Goal: Complete application form

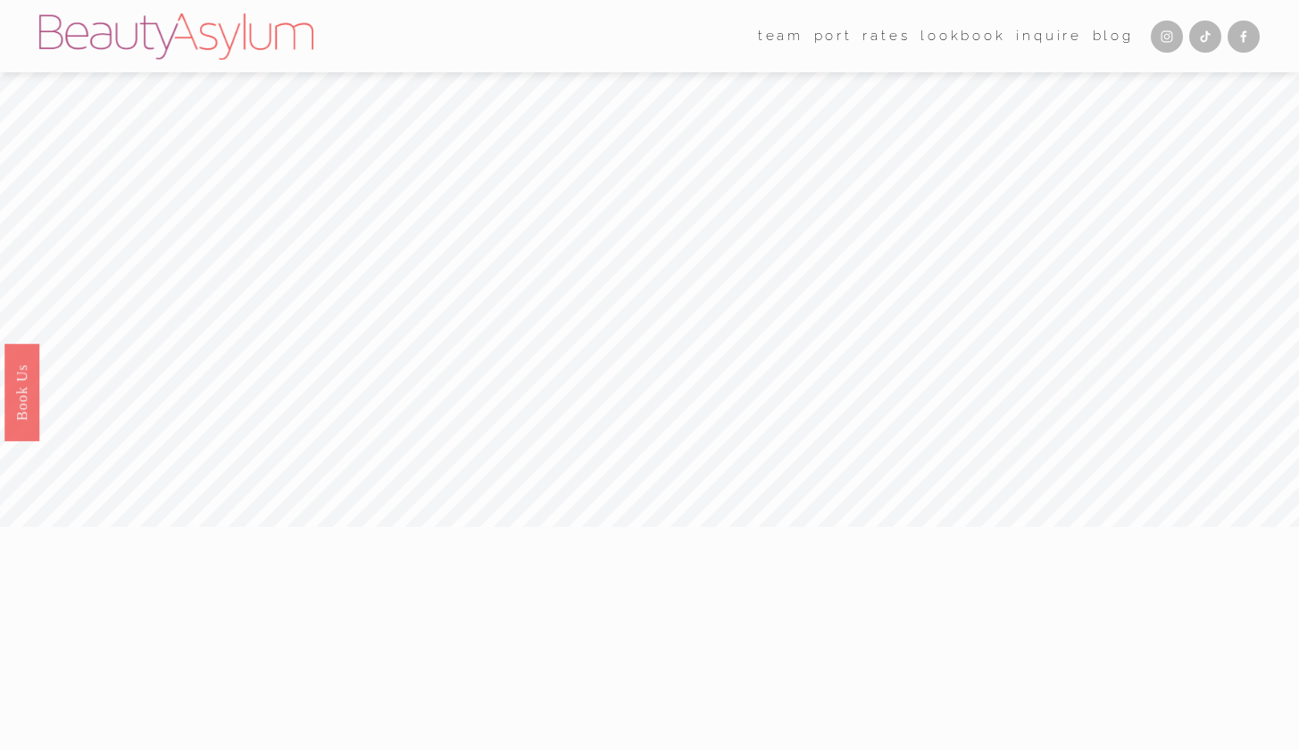
click at [892, 31] on link "Rates" at bounding box center [885, 35] width 47 height 27
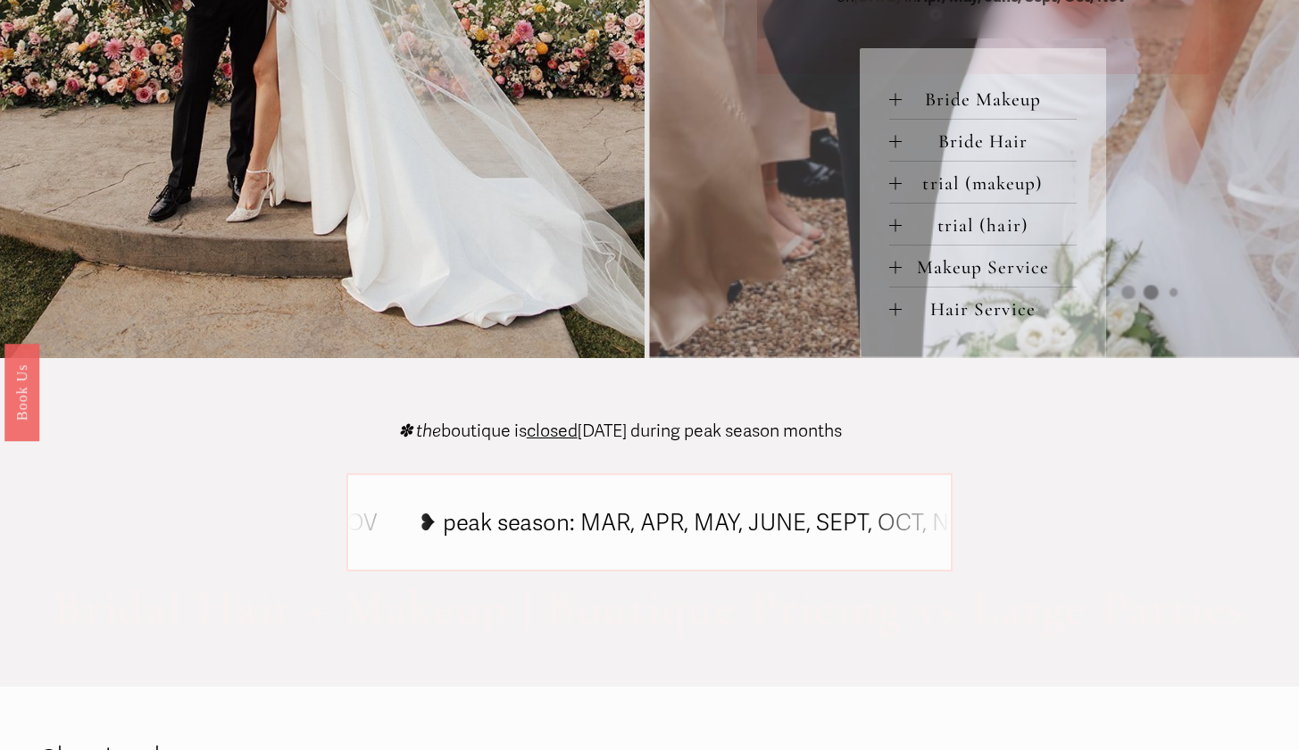
scroll to position [875, 0]
click at [909, 105] on span "Bride Makeup" at bounding box center [989, 100] width 175 height 22
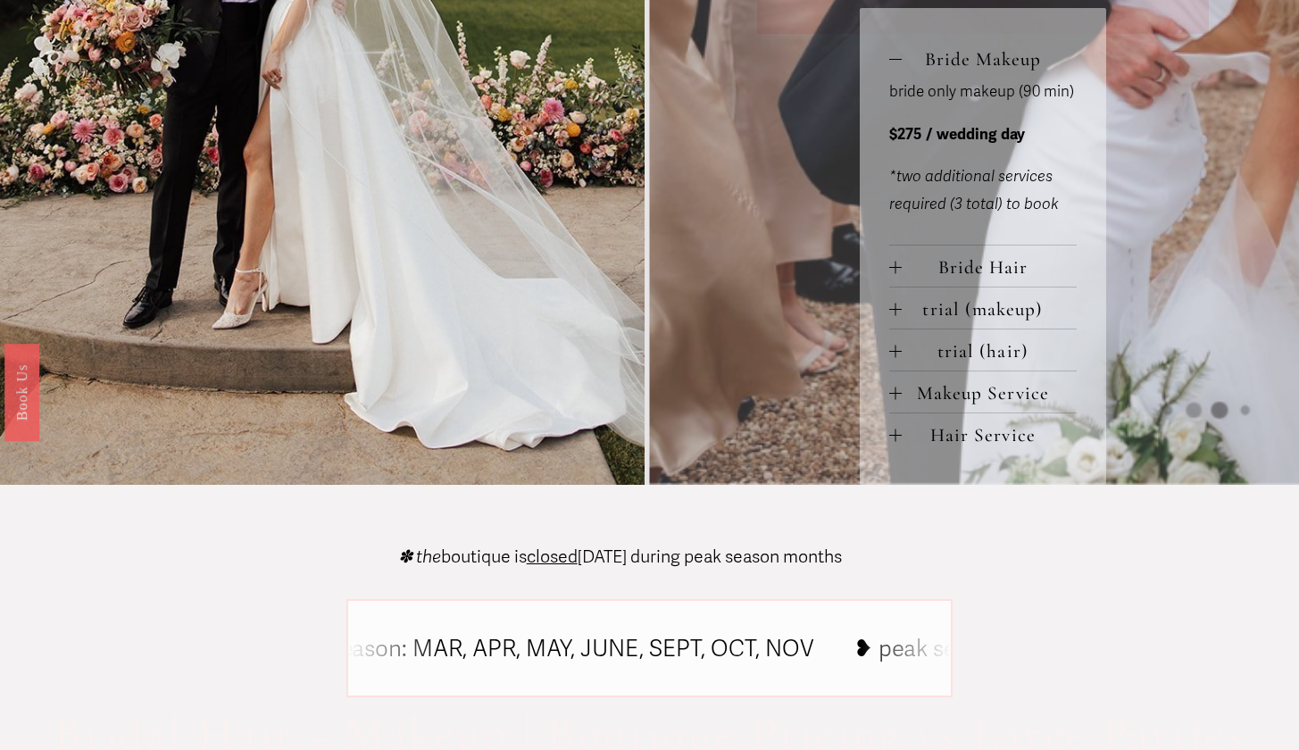
scroll to position [927, 0]
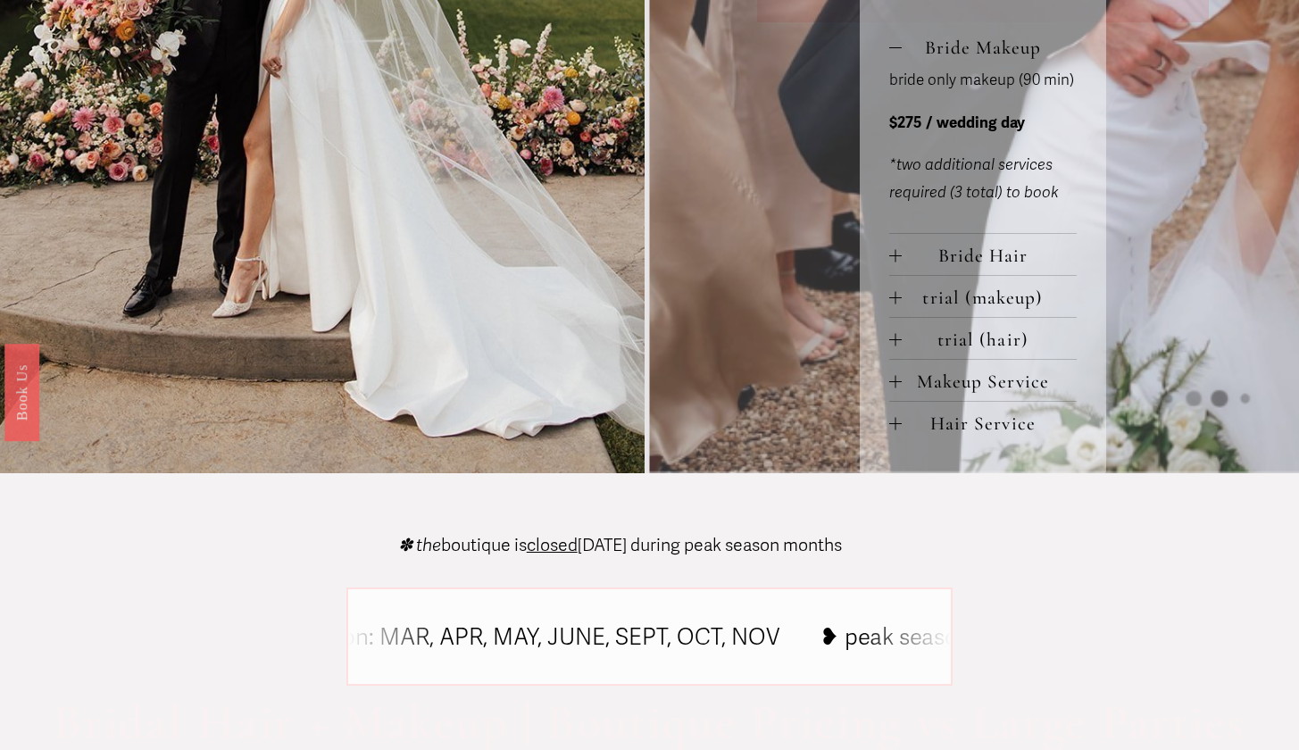
click at [898, 256] on div at bounding box center [895, 255] width 12 height 1
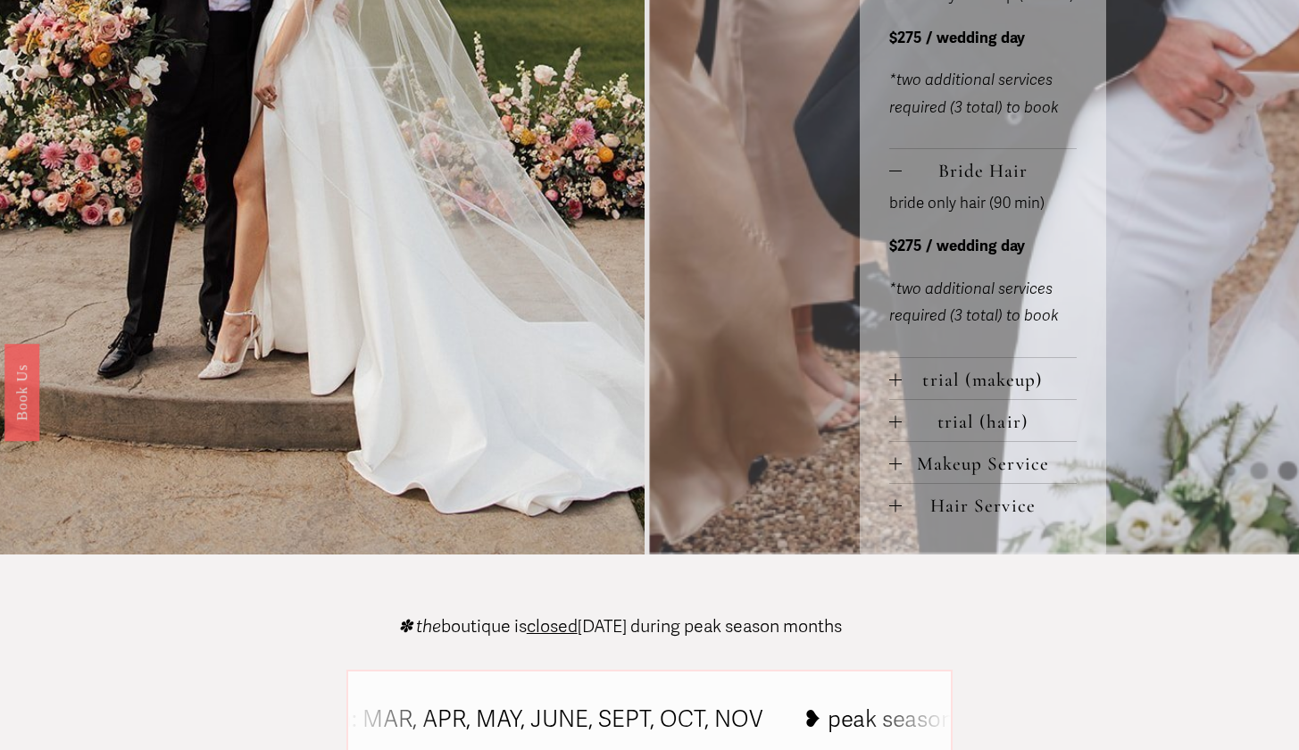
scroll to position [1021, 0]
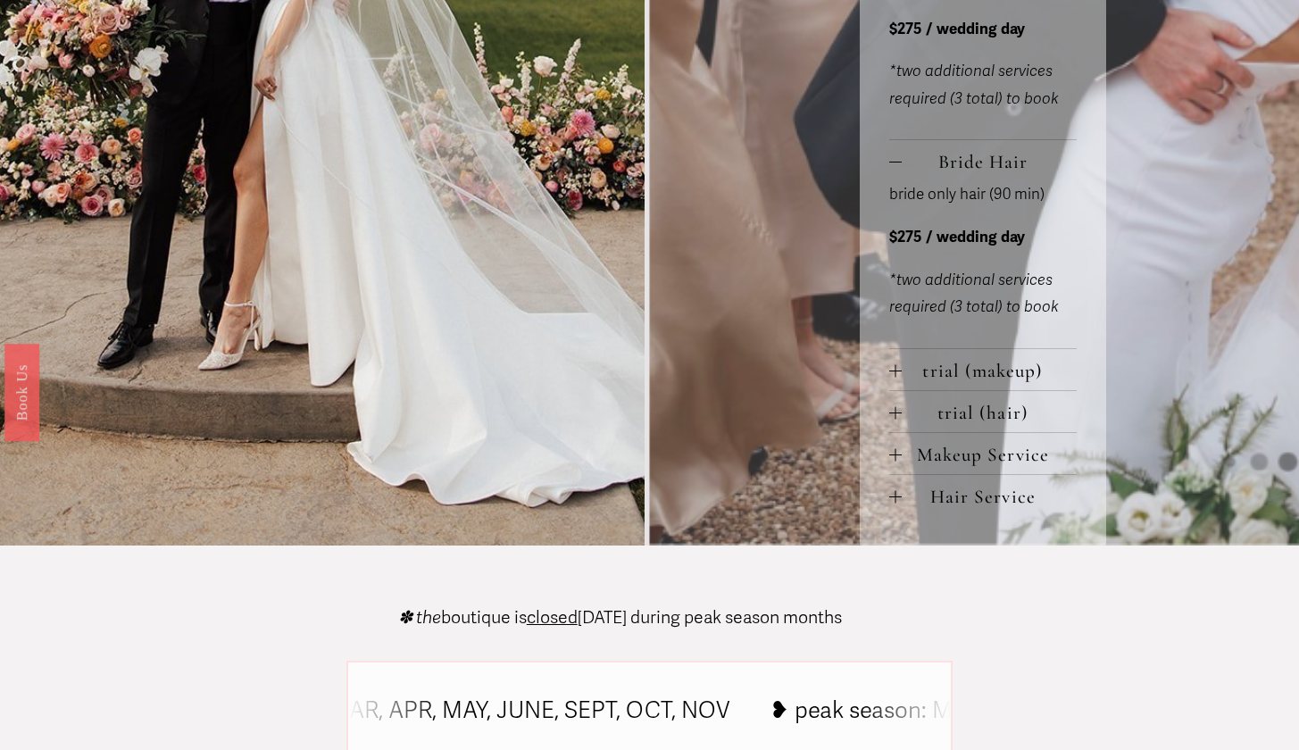
click at [893, 373] on div at bounding box center [895, 370] width 12 height 12
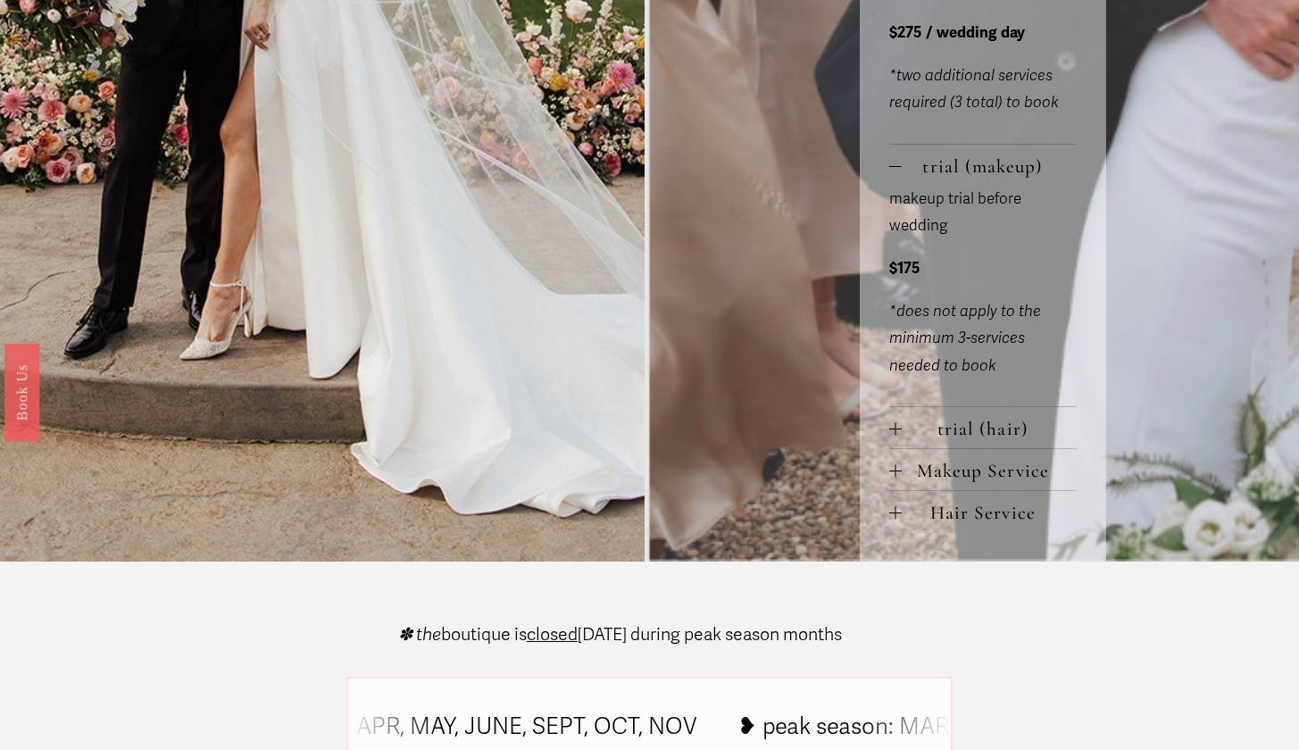
scroll to position [1269, 0]
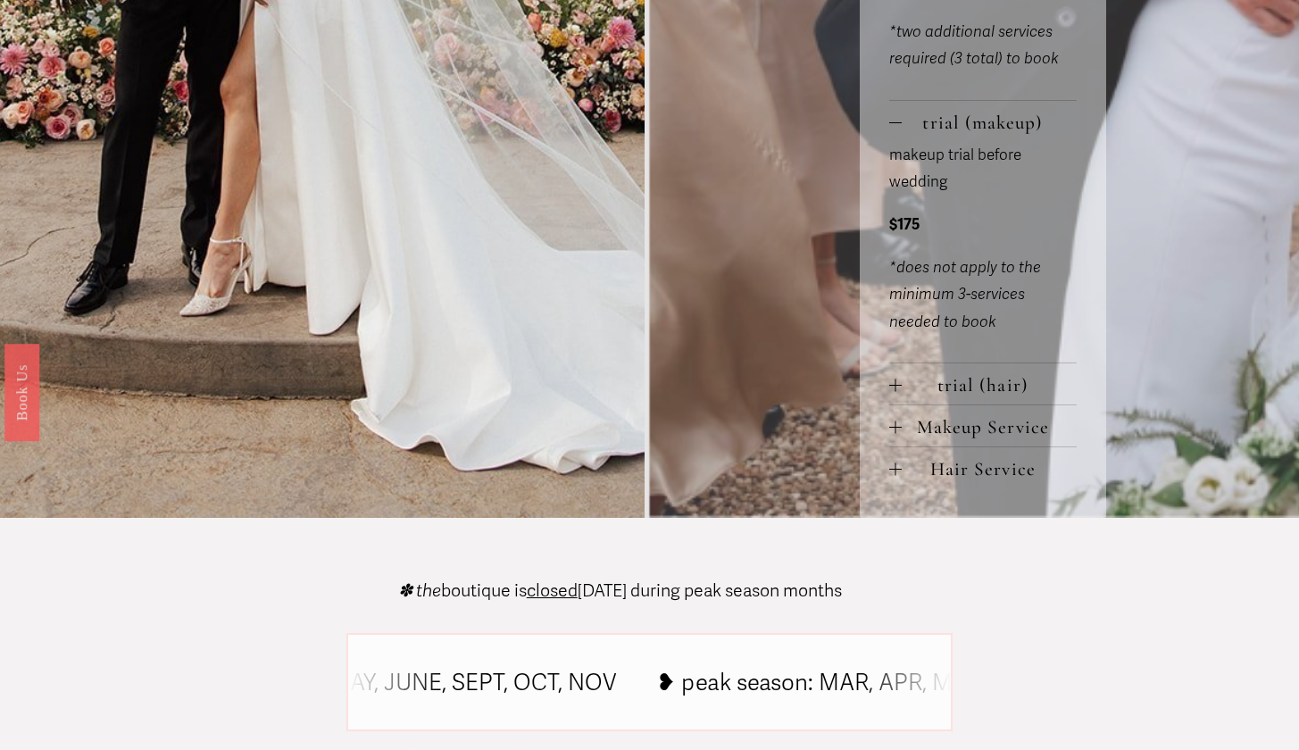
click at [892, 385] on div at bounding box center [895, 385] width 12 height 1
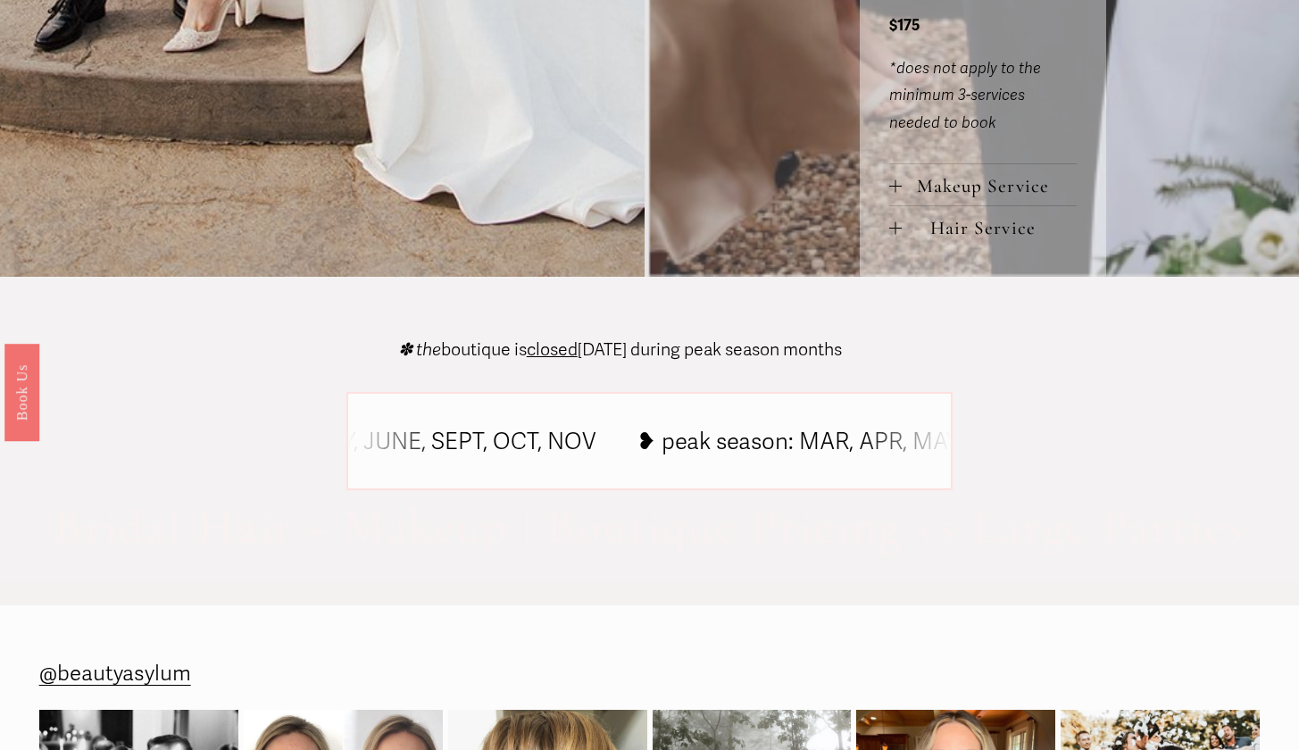
scroll to position [1710, 0]
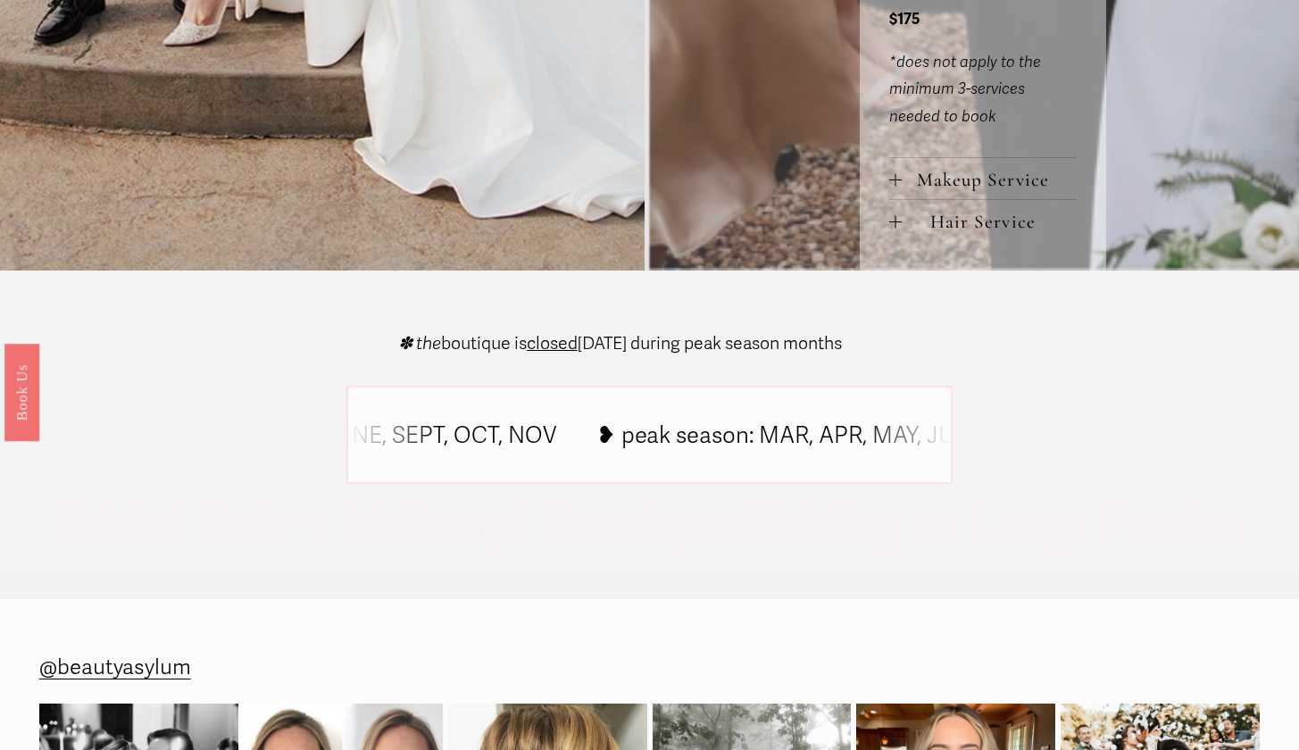
click at [894, 174] on div at bounding box center [895, 180] width 12 height 12
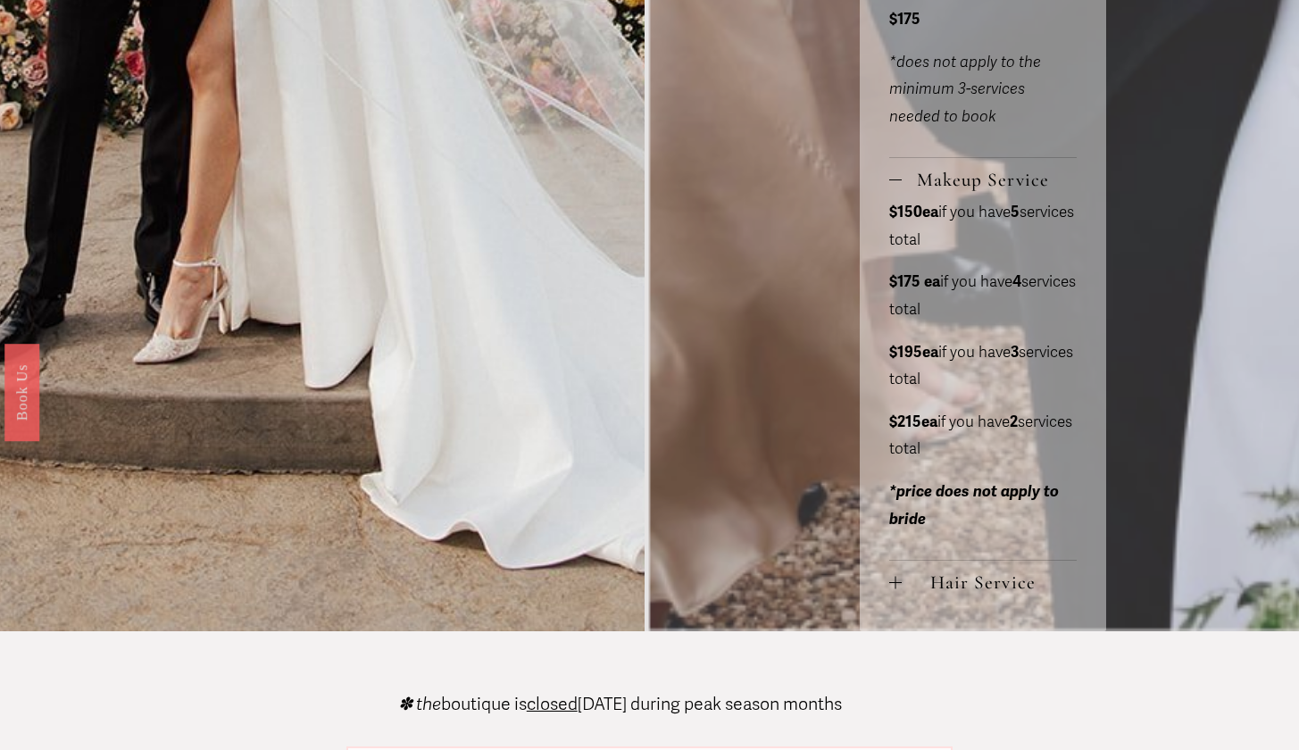
click at [895, 578] on div at bounding box center [894, 583] width 1 height 12
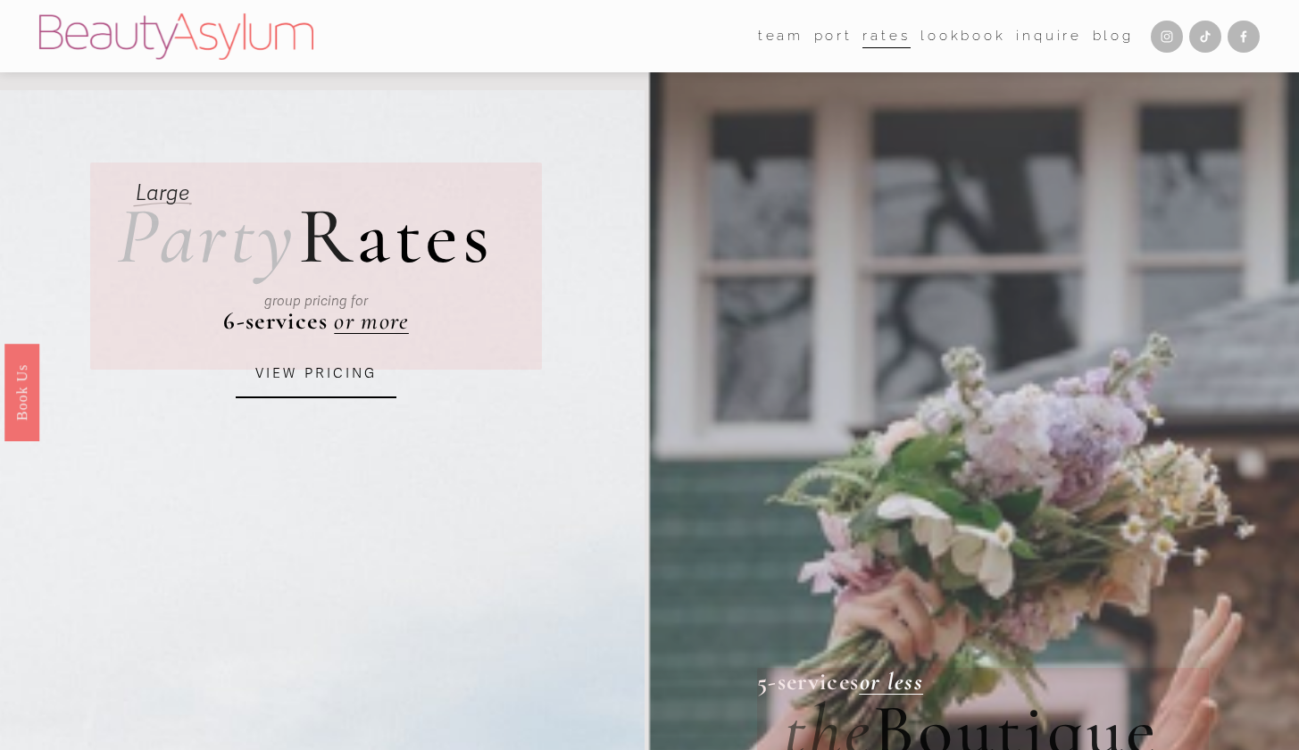
scroll to position [0, 0]
click at [329, 376] on link "VIEW PRICING" at bounding box center [316, 374] width 161 height 48
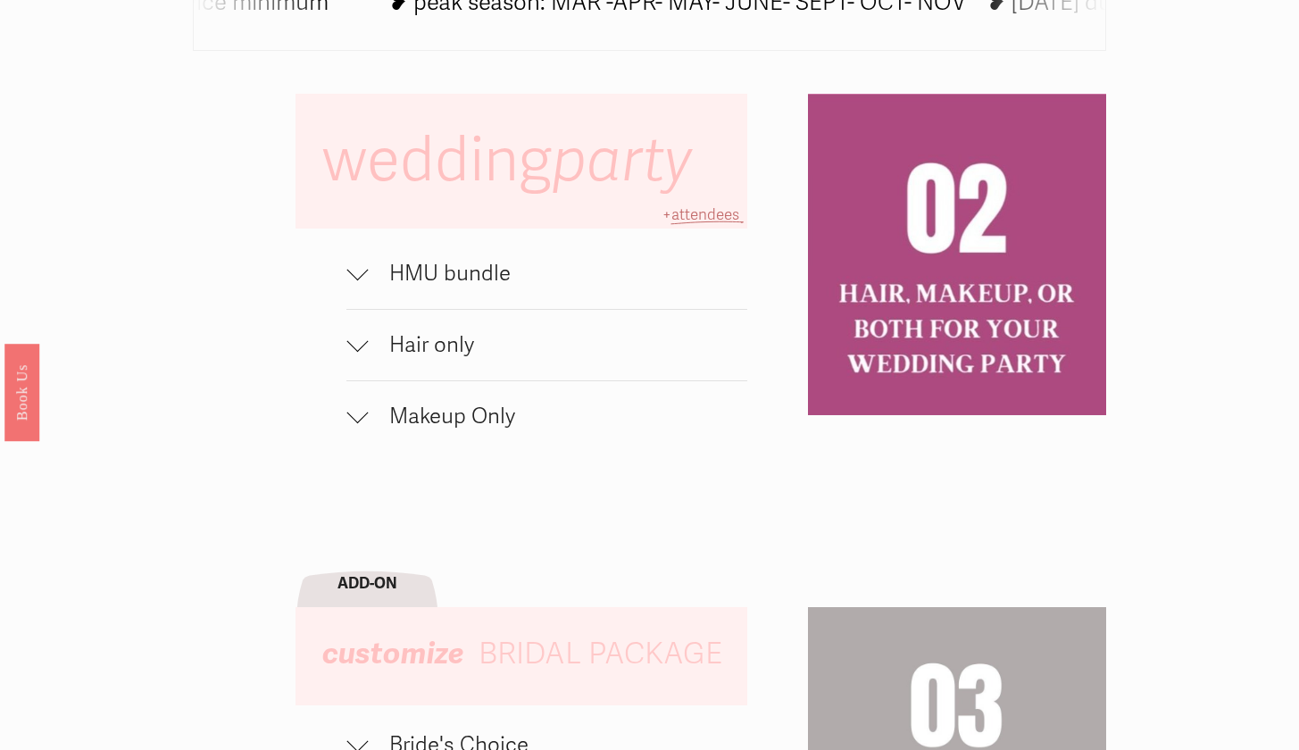
scroll to position [1123, 0]
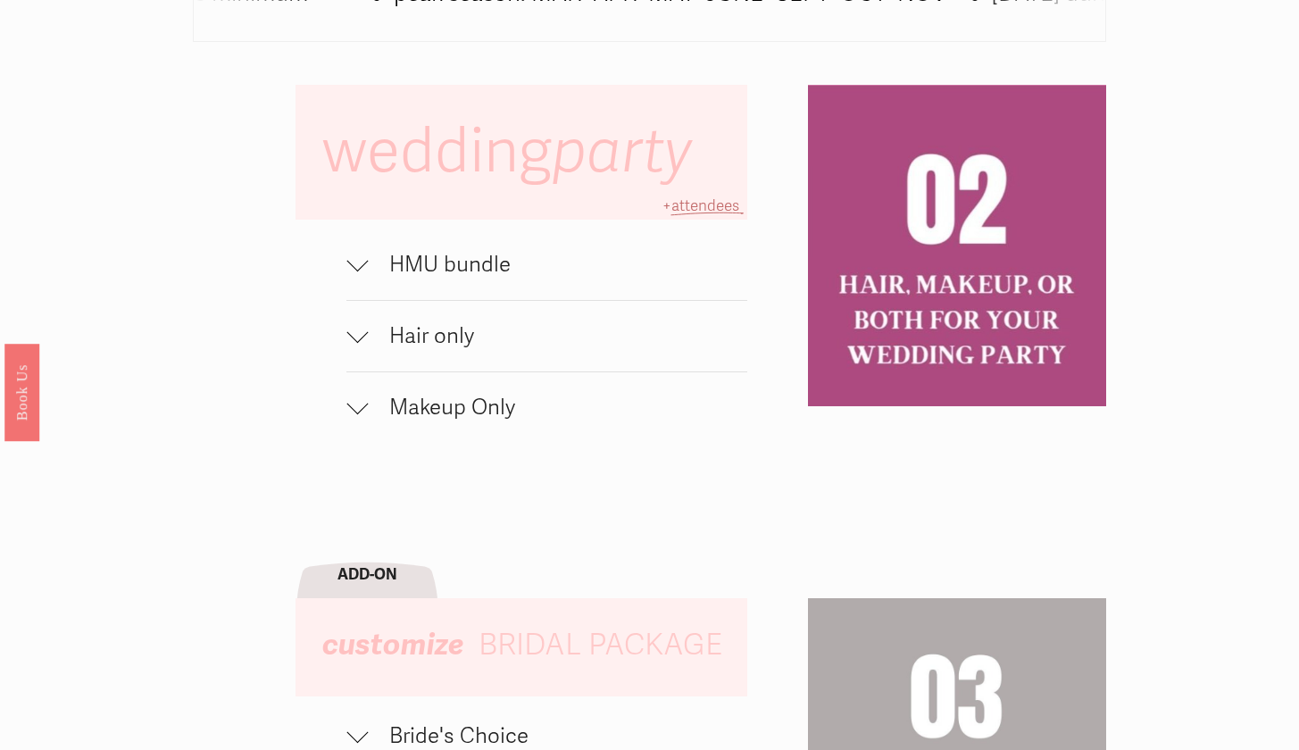
click at [363, 276] on div at bounding box center [356, 264] width 21 height 21
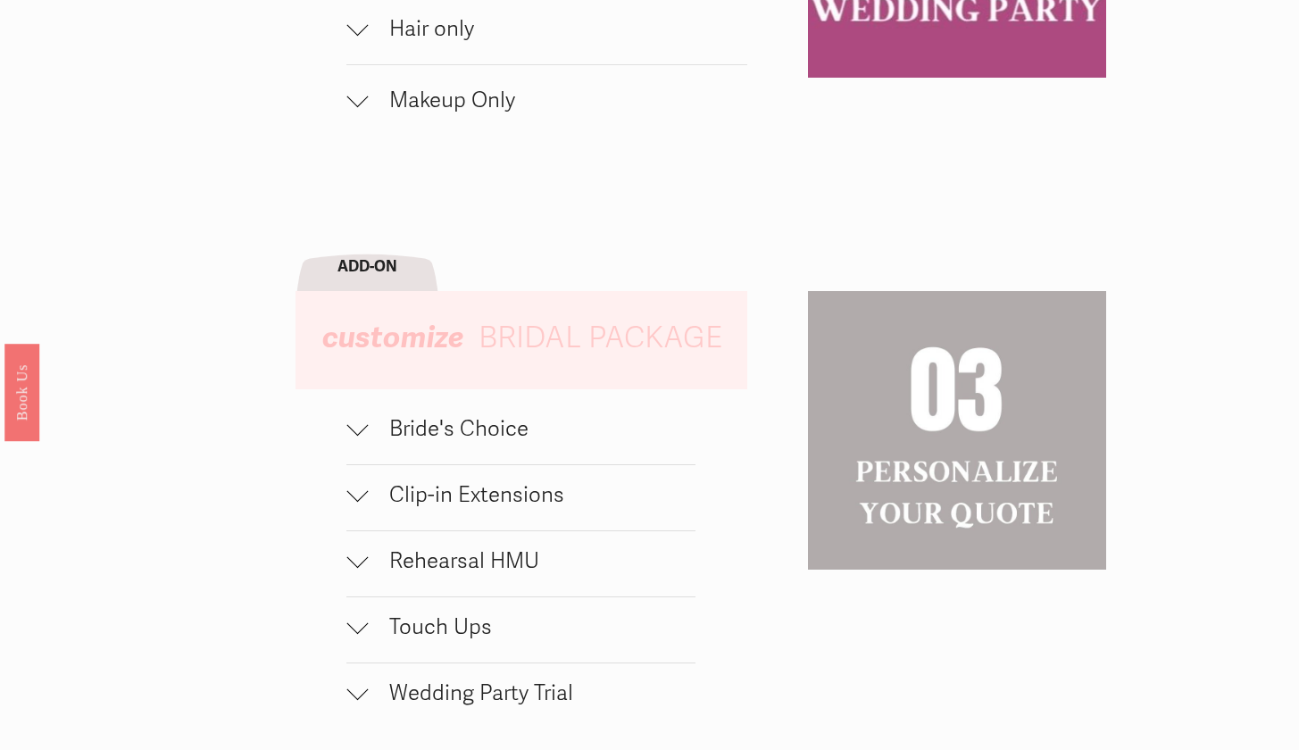
scroll to position [1611, 0]
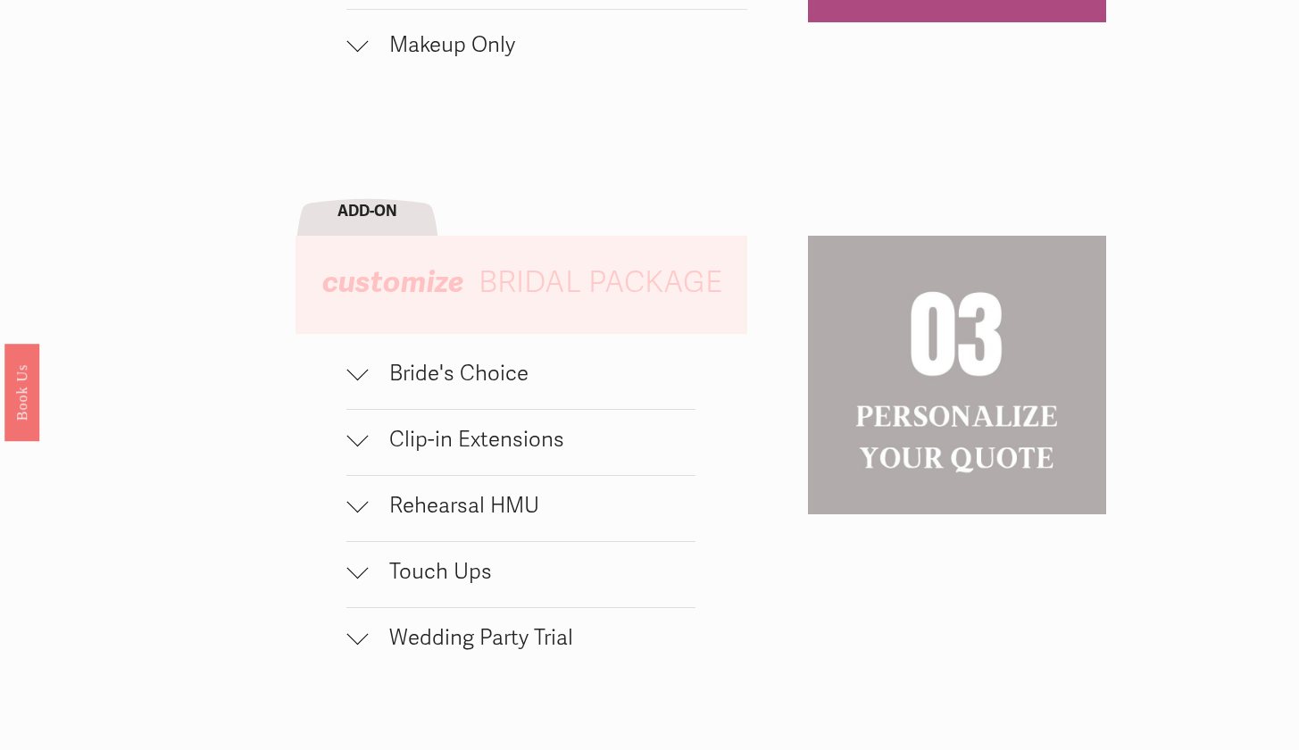
click at [377, 386] on span "Bride's Choice" at bounding box center [532, 374] width 328 height 26
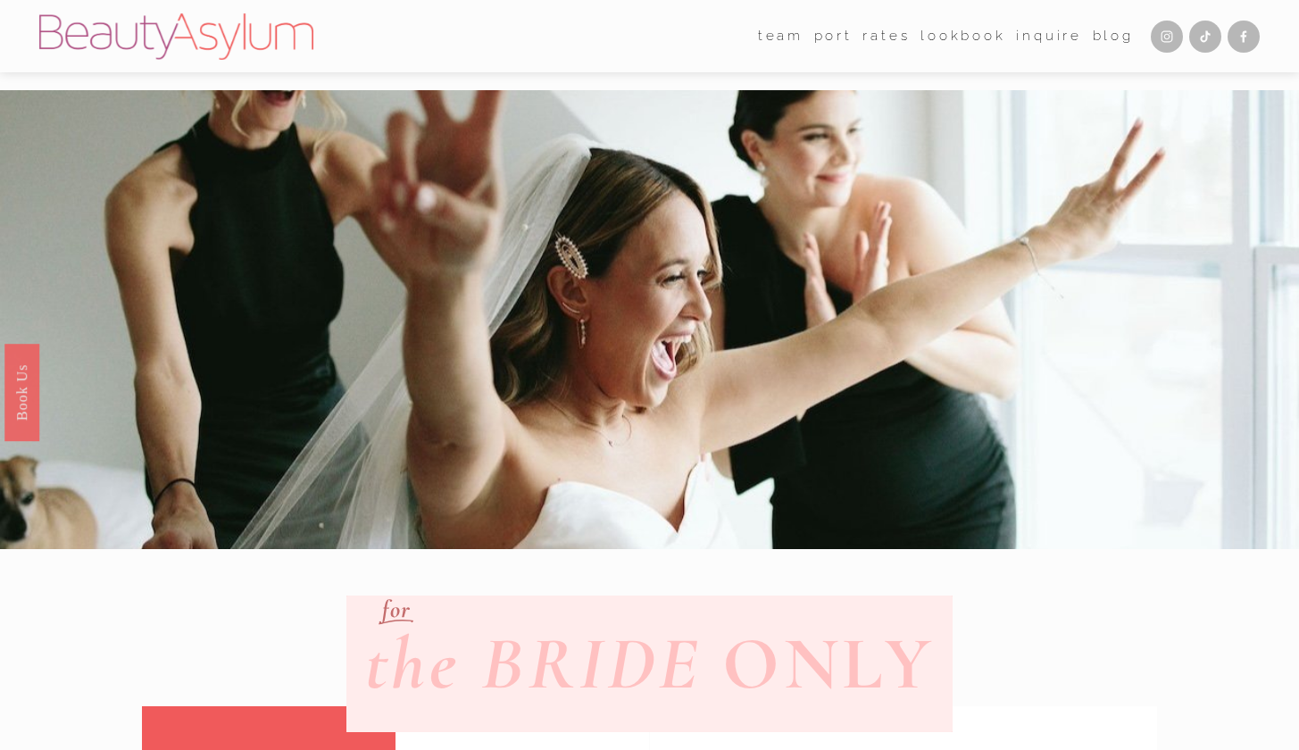
scroll to position [0, 0]
click at [1044, 35] on link "Inquire" at bounding box center [1049, 35] width 66 height 27
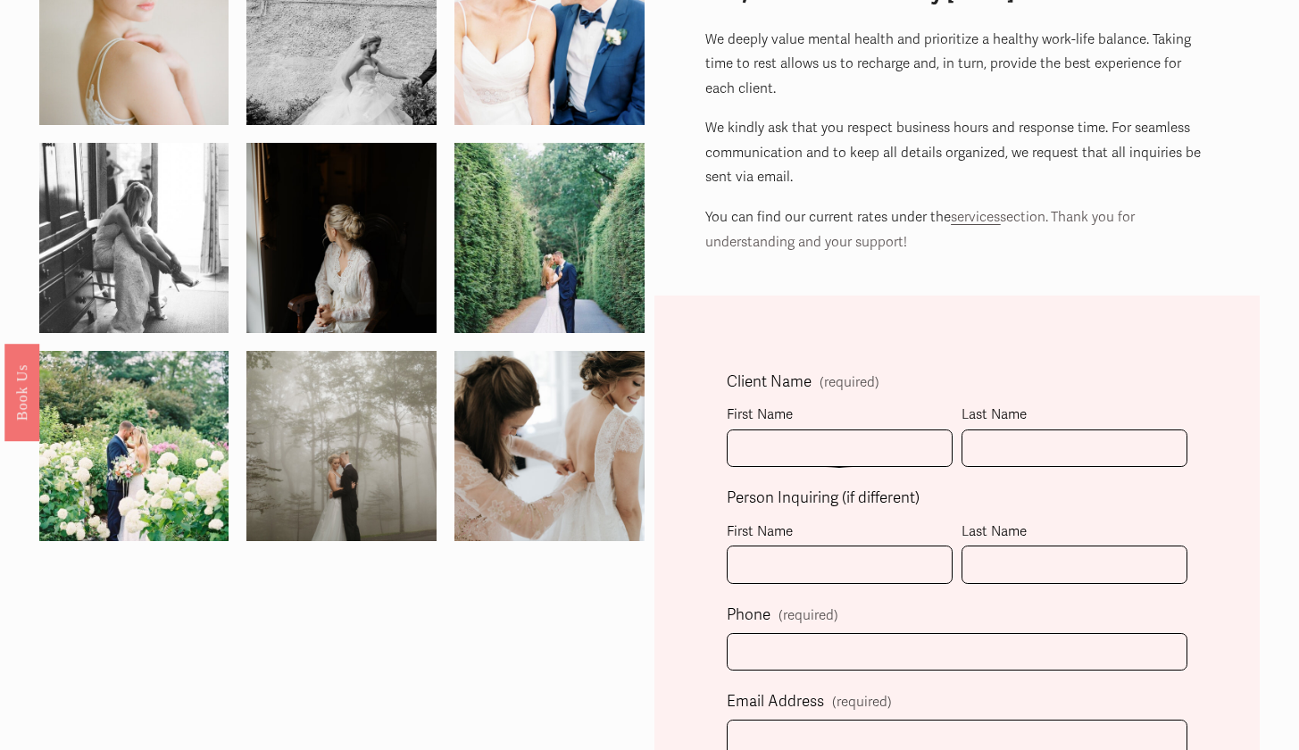
scroll to position [213, 0]
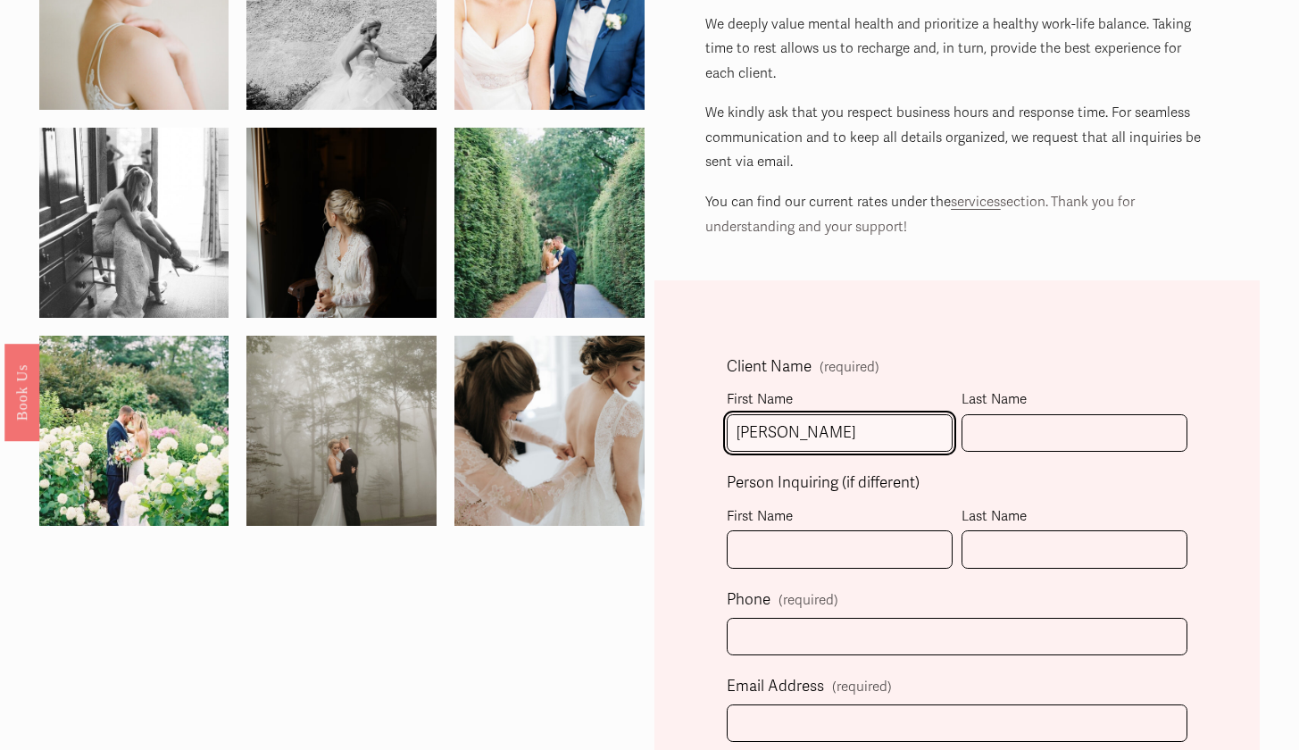
type input "[PERSON_NAME]"
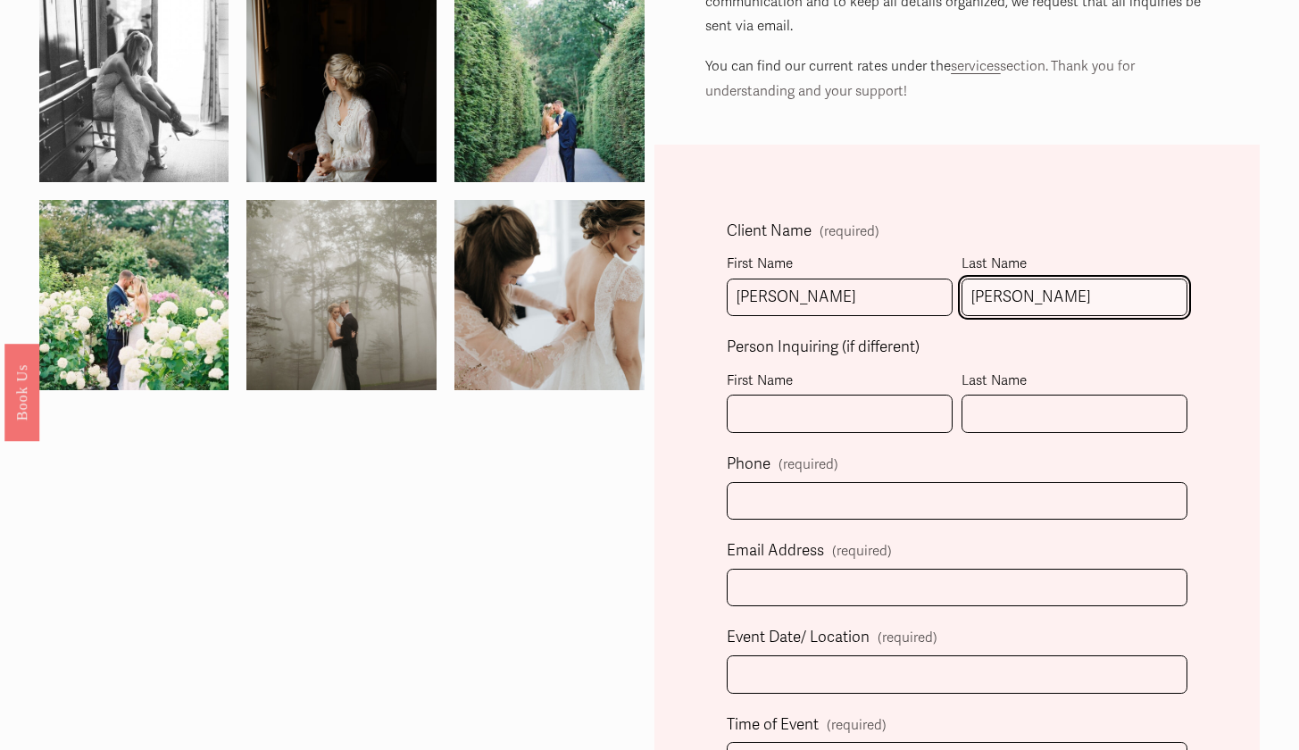
scroll to position [350, 0]
type input "[PERSON_NAME]"
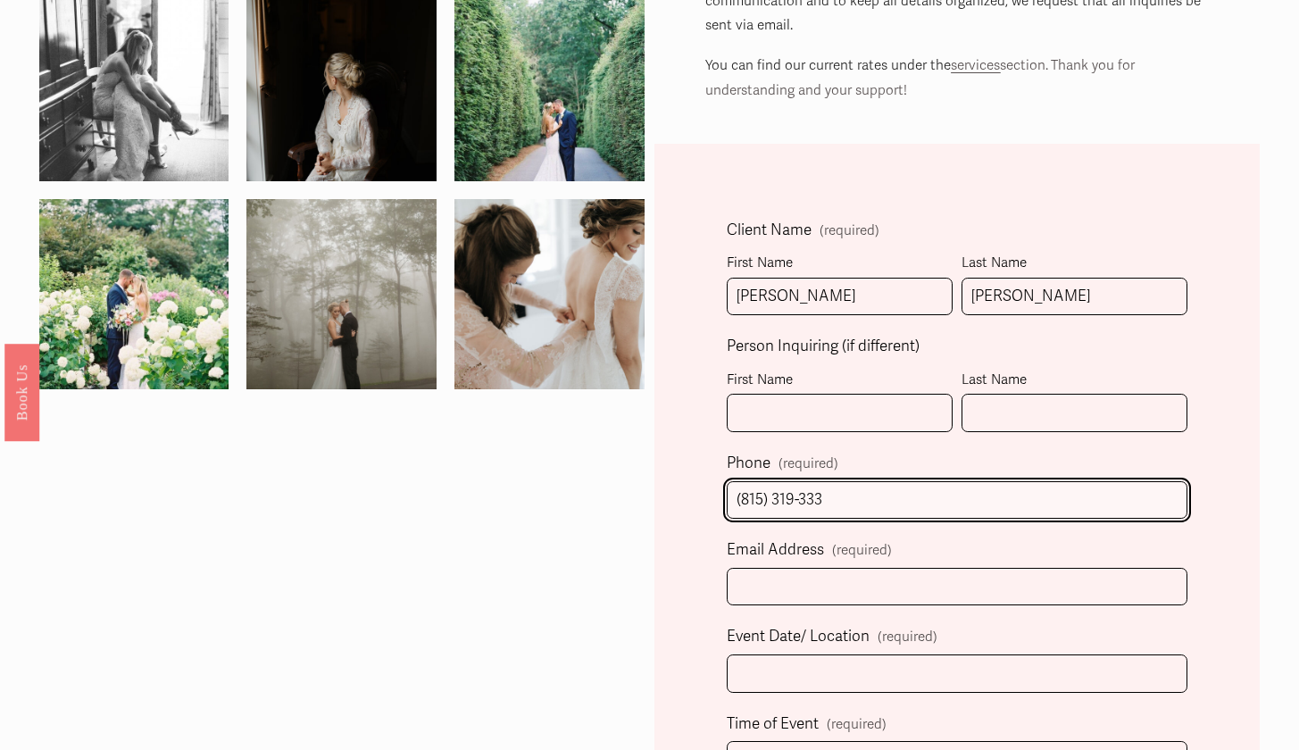
type input "[PHONE_NUMBER]"
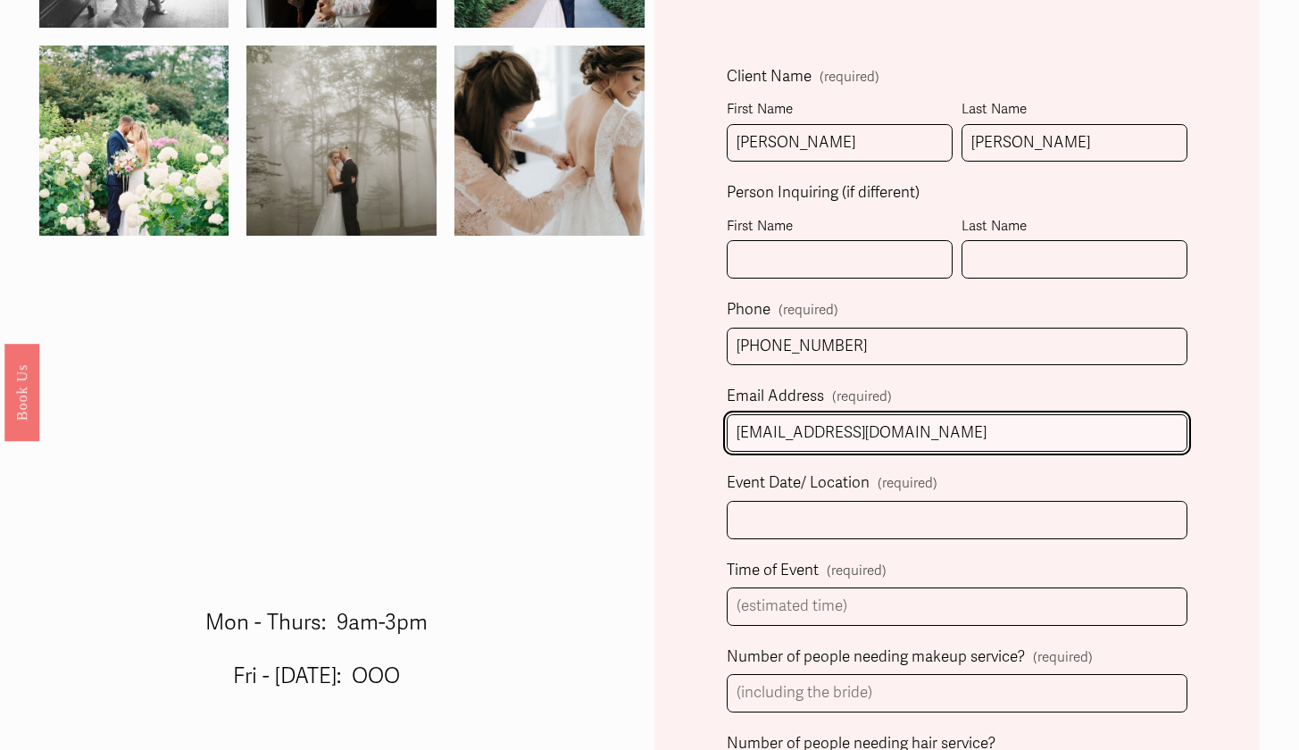
scroll to position [510, 0]
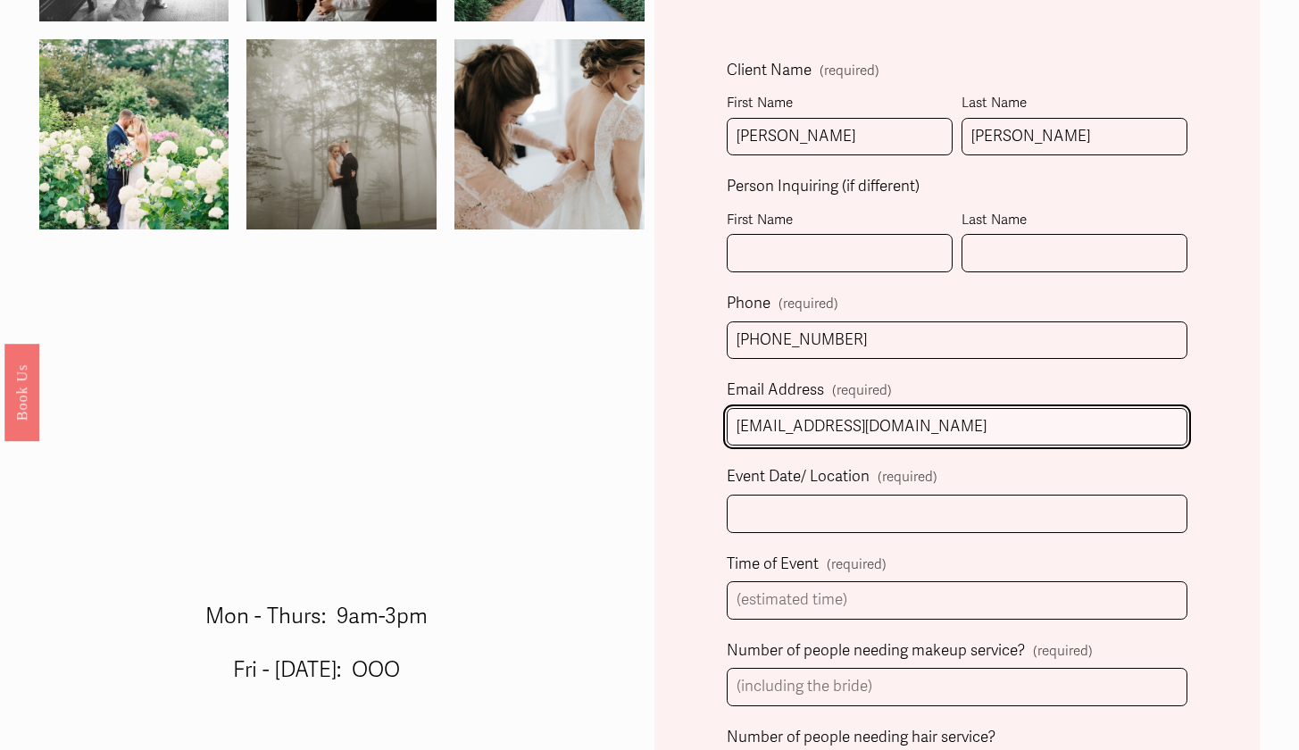
type input "jeakrell@gmail.com"
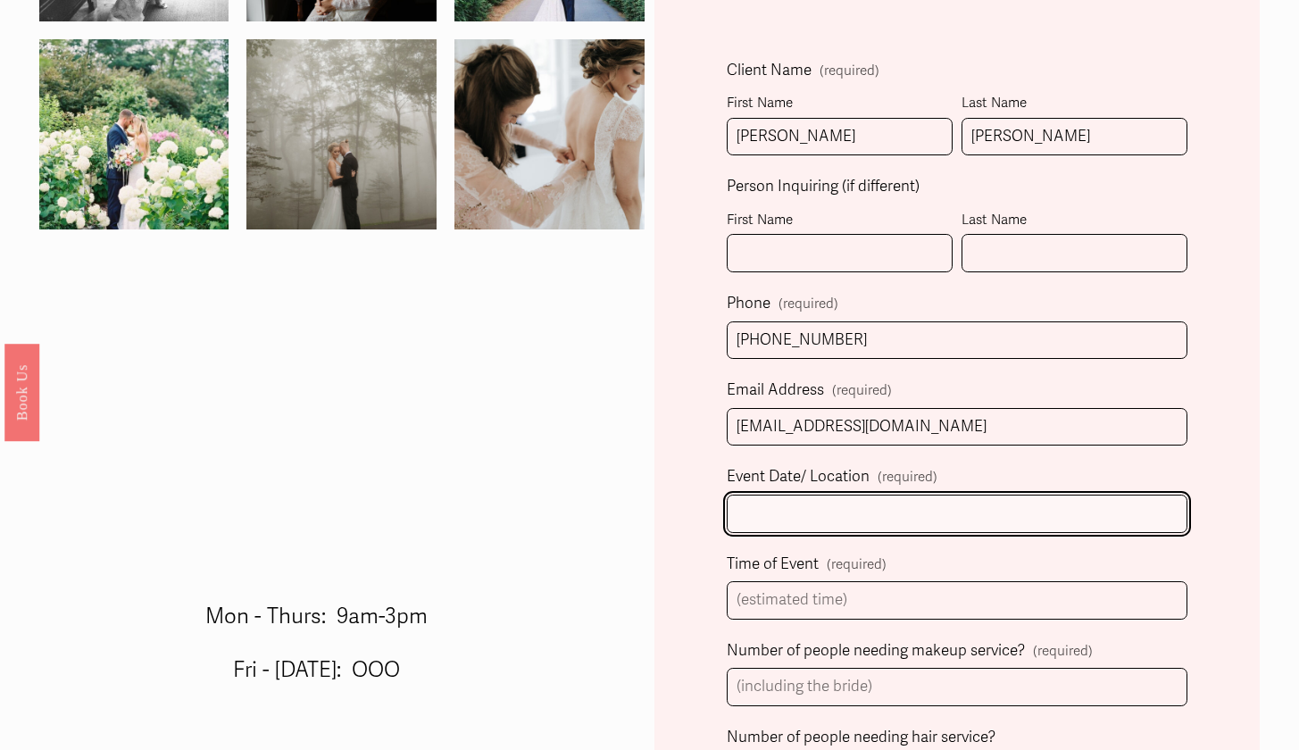
click at [969, 507] on input "Event Date/ Location (required)" at bounding box center [957, 513] width 461 height 38
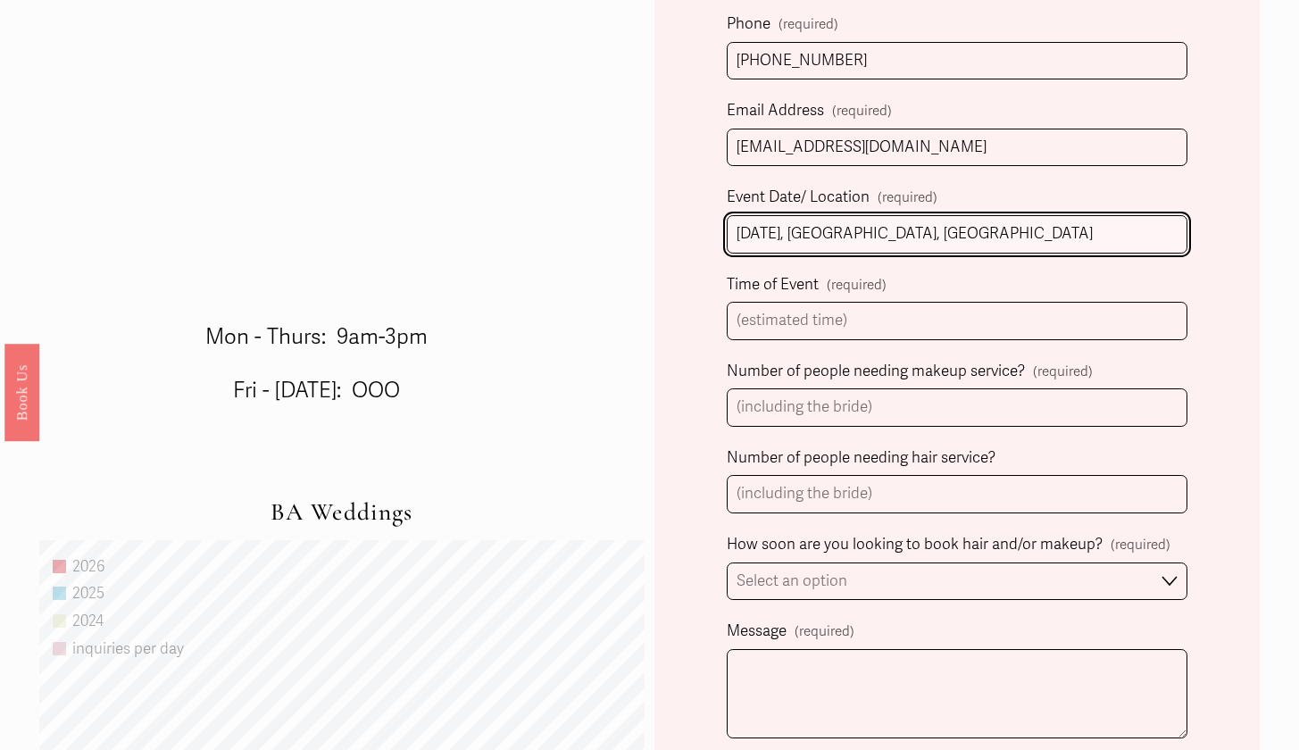
scroll to position [797, 0]
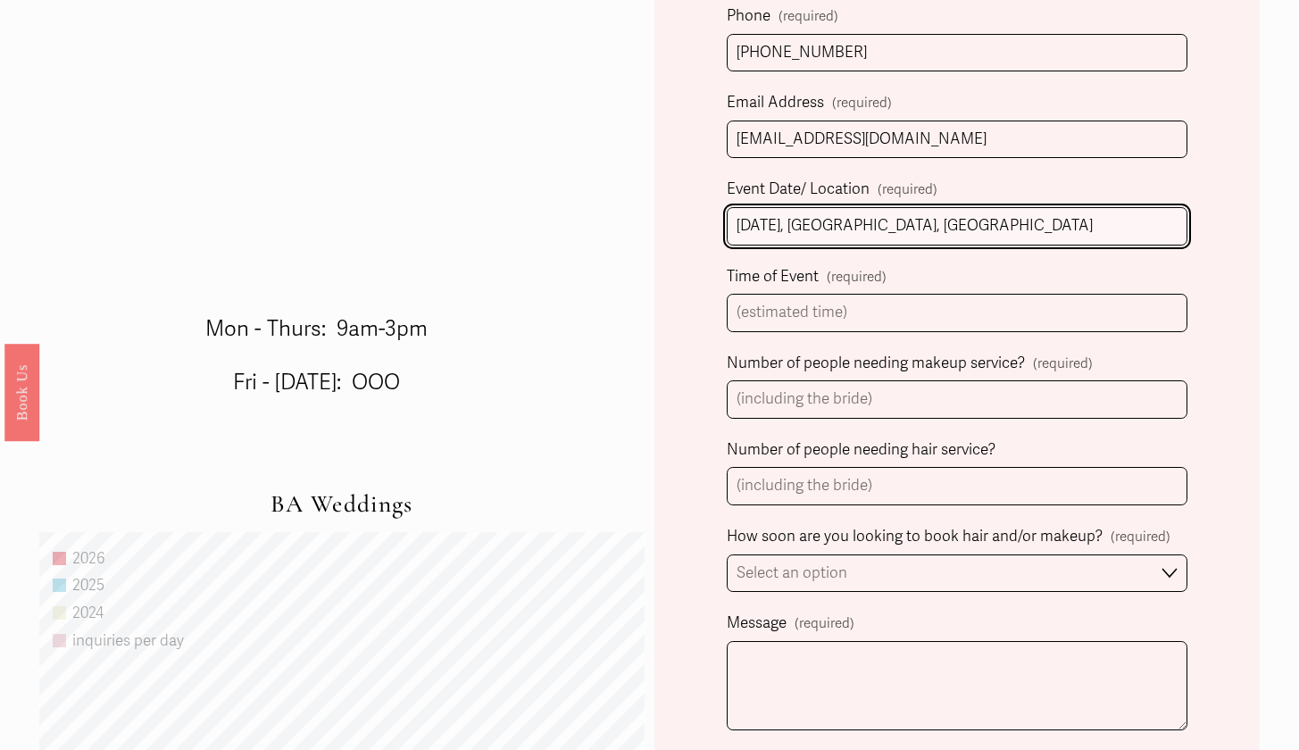
type input "4/4/2026, Rock Hill, SC"
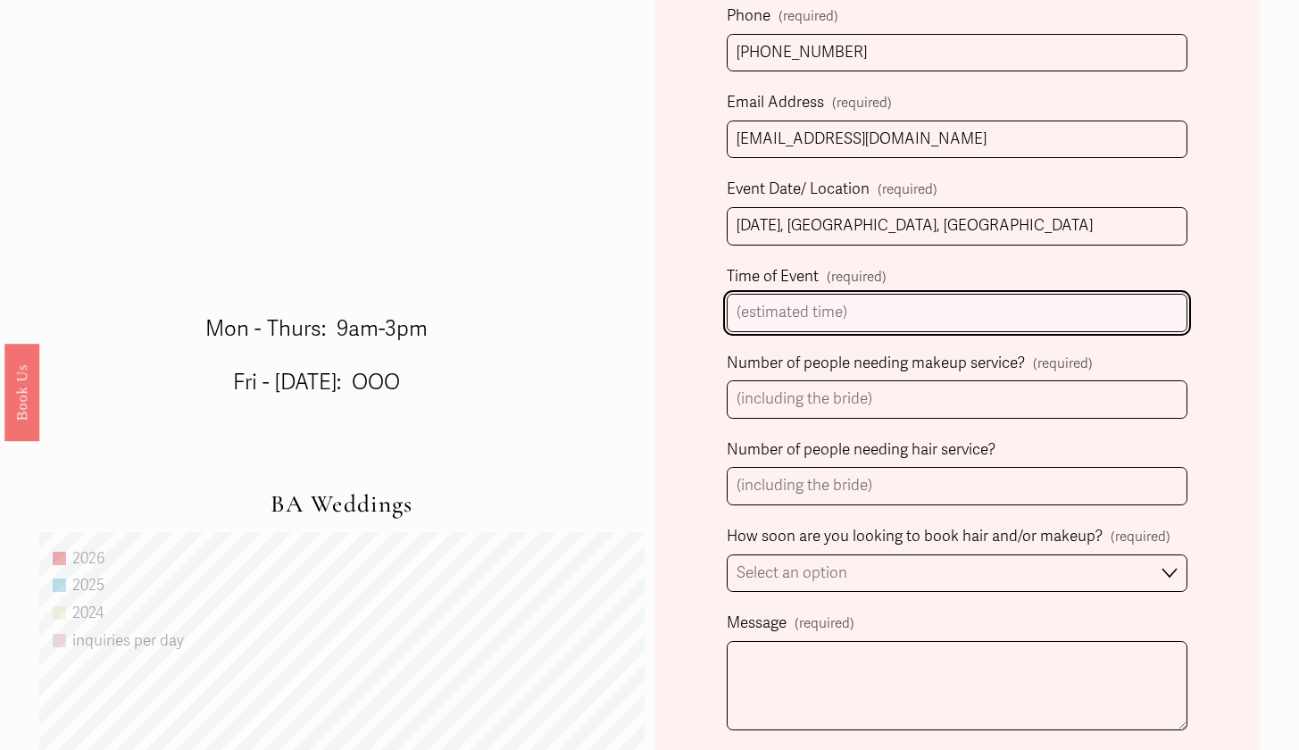
click at [937, 319] on input "Time of Event (required)" at bounding box center [957, 313] width 461 height 38
type input "2:30PM"
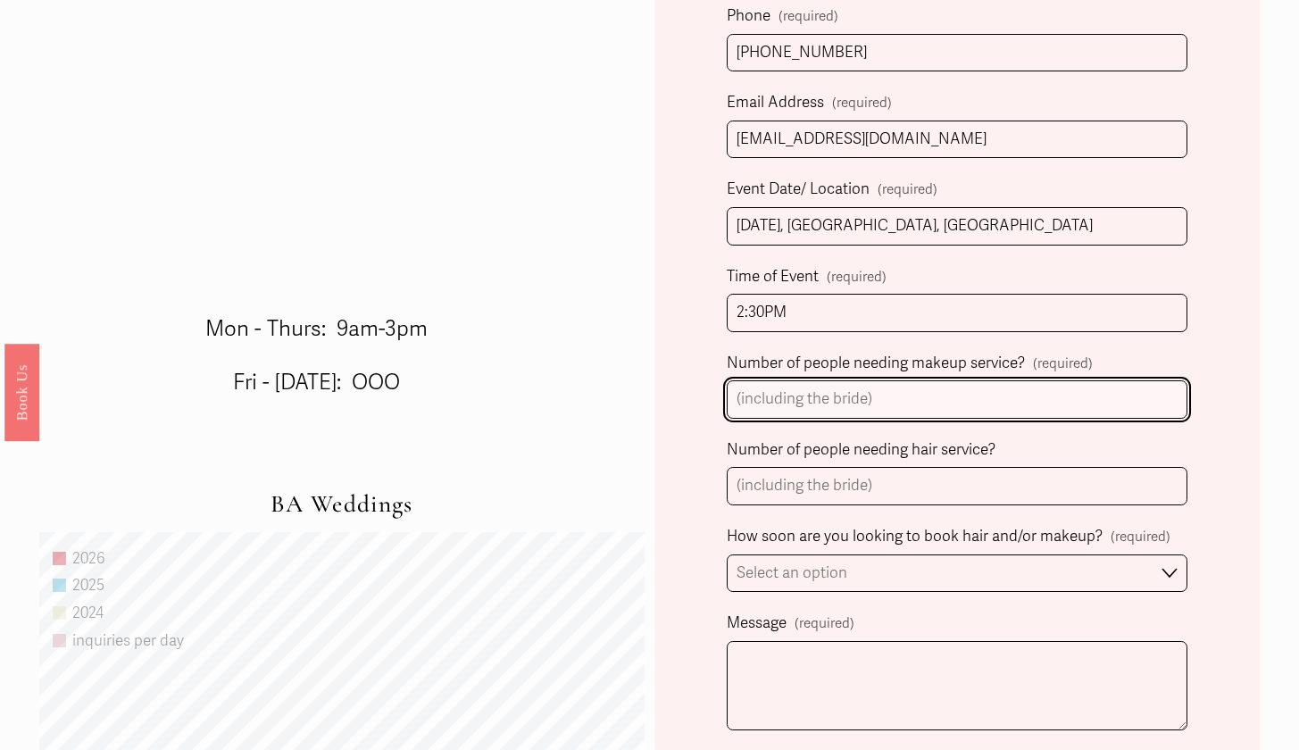
click at [917, 396] on input "Number of people needing makeup service? (required)" at bounding box center [957, 399] width 461 height 38
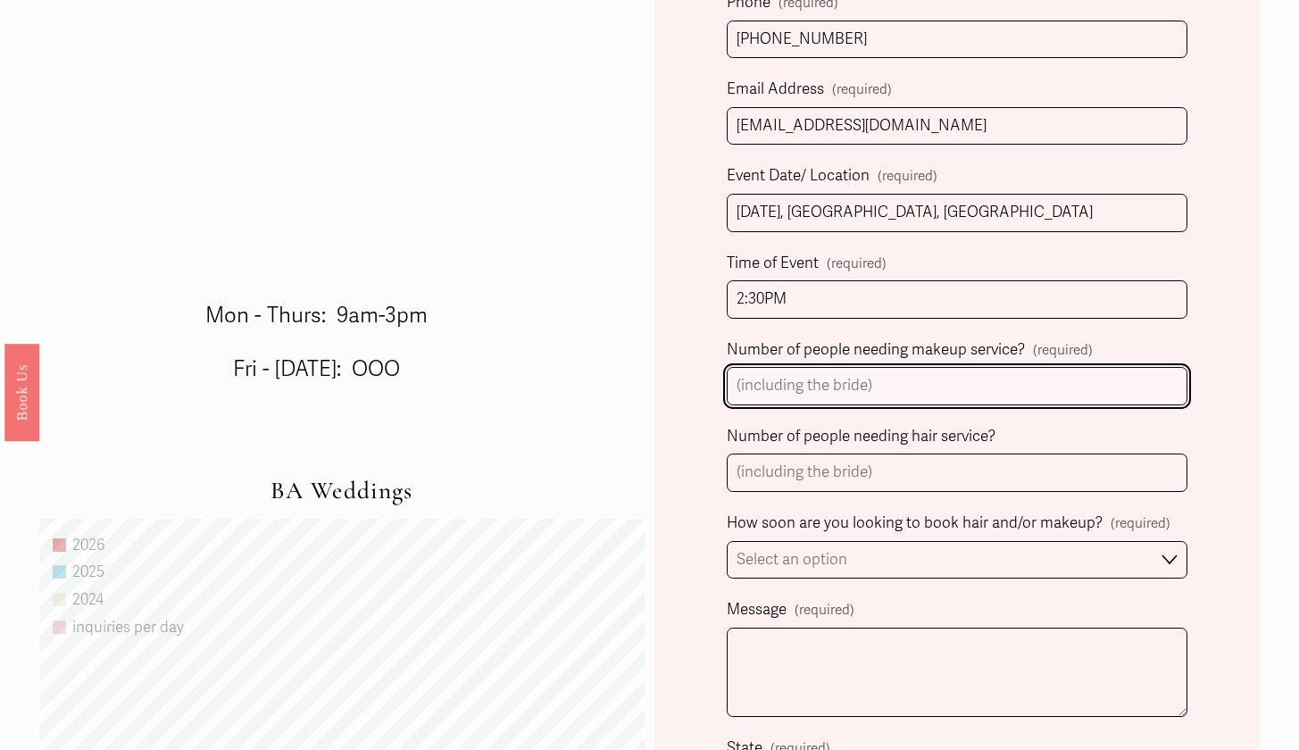
scroll to position [808, 0]
type input "7"
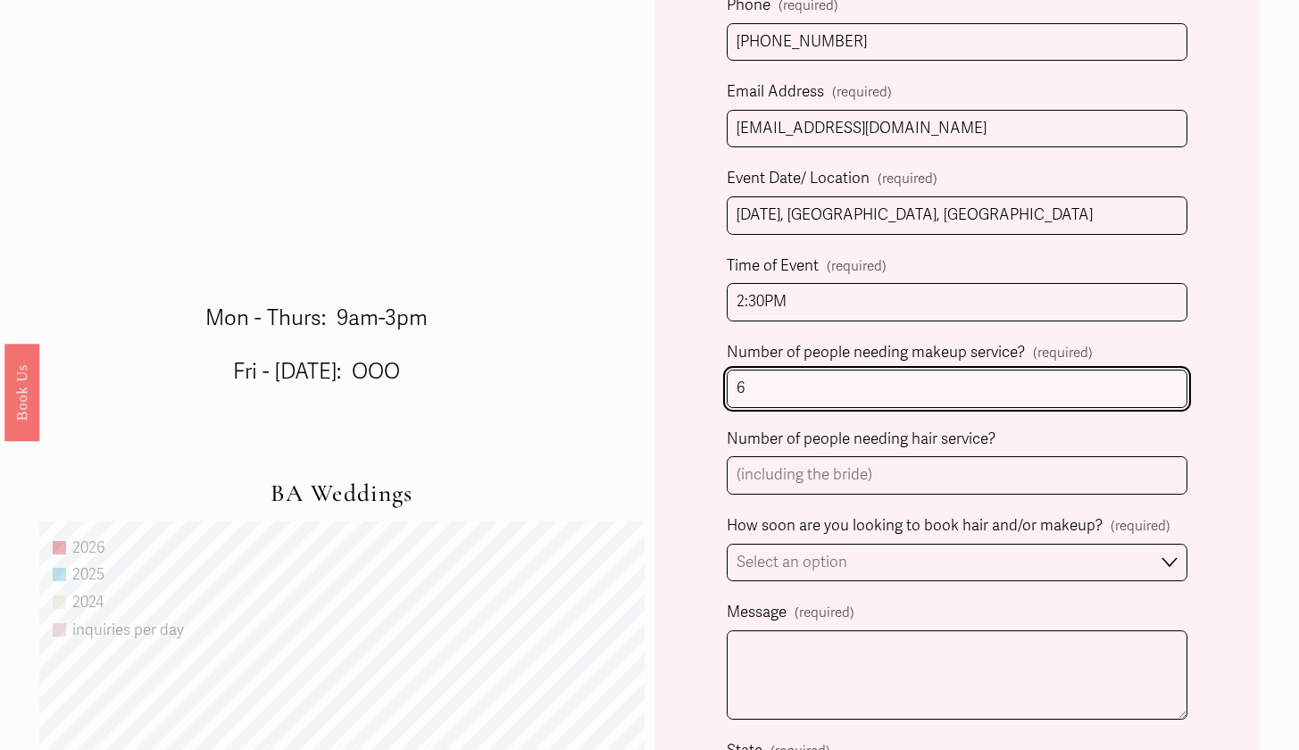
type input "6"
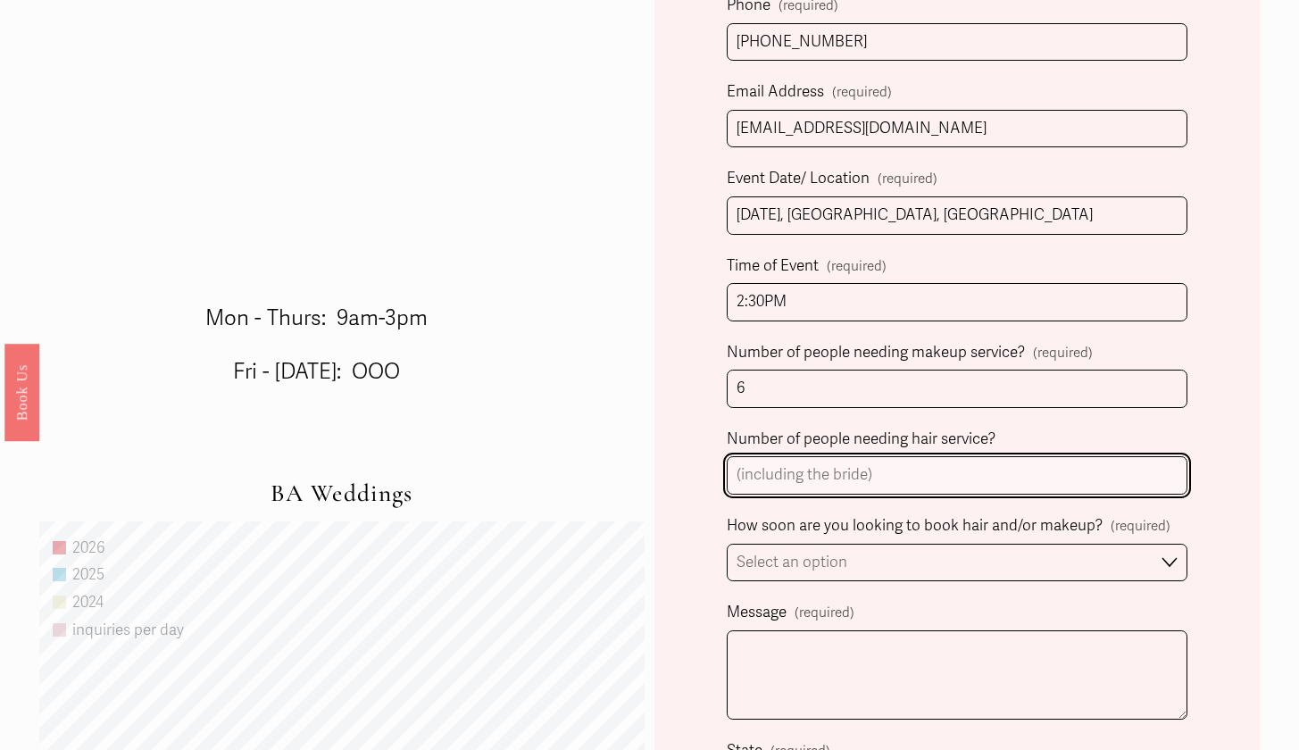
click at [747, 469] on input "Number of people needing hair service?" at bounding box center [957, 475] width 461 height 38
type input "7"
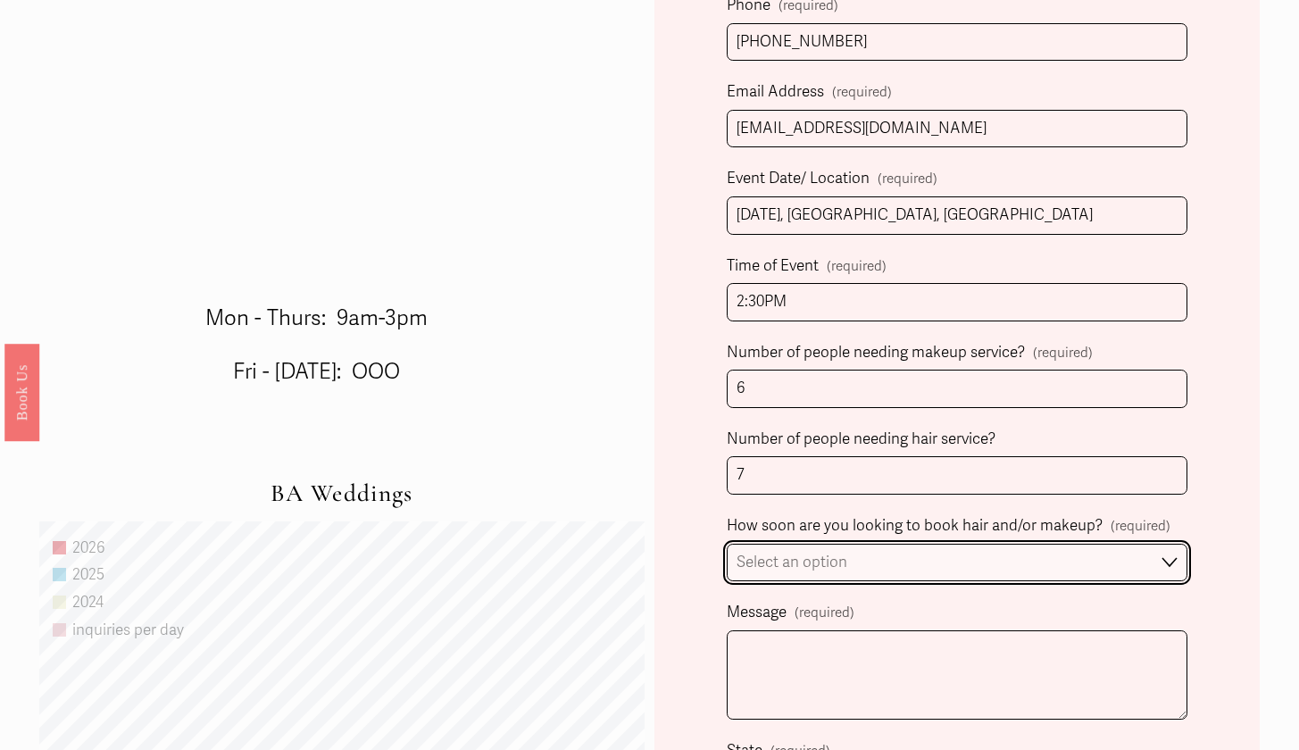
select select "1-2 weeks"
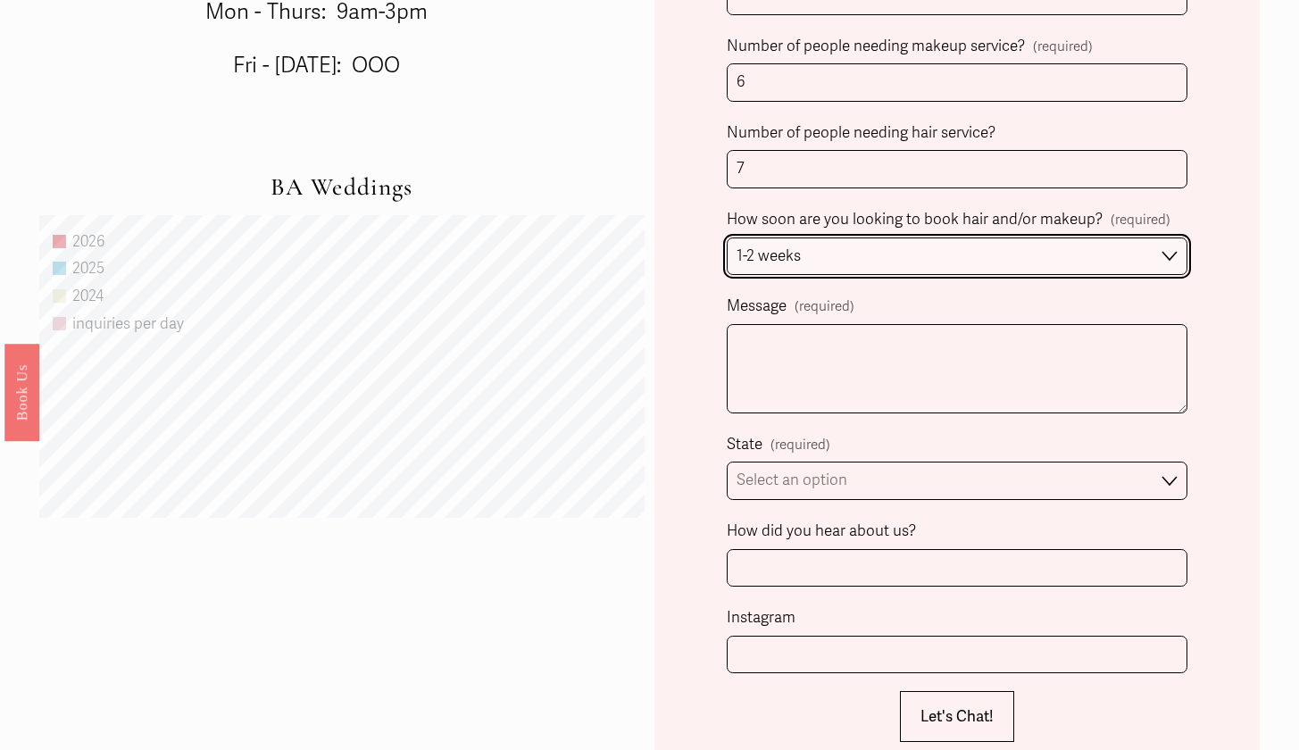
scroll to position [1134, 0]
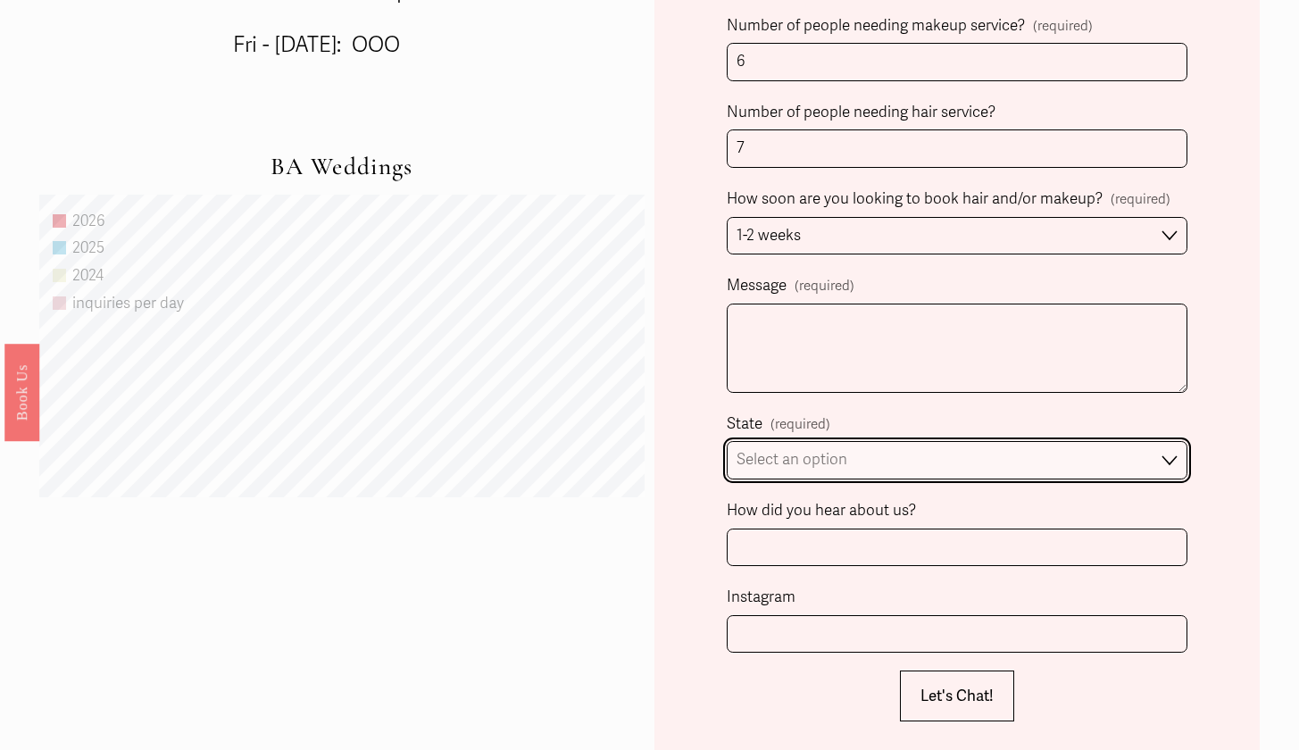
select select "Charlotte, NC"
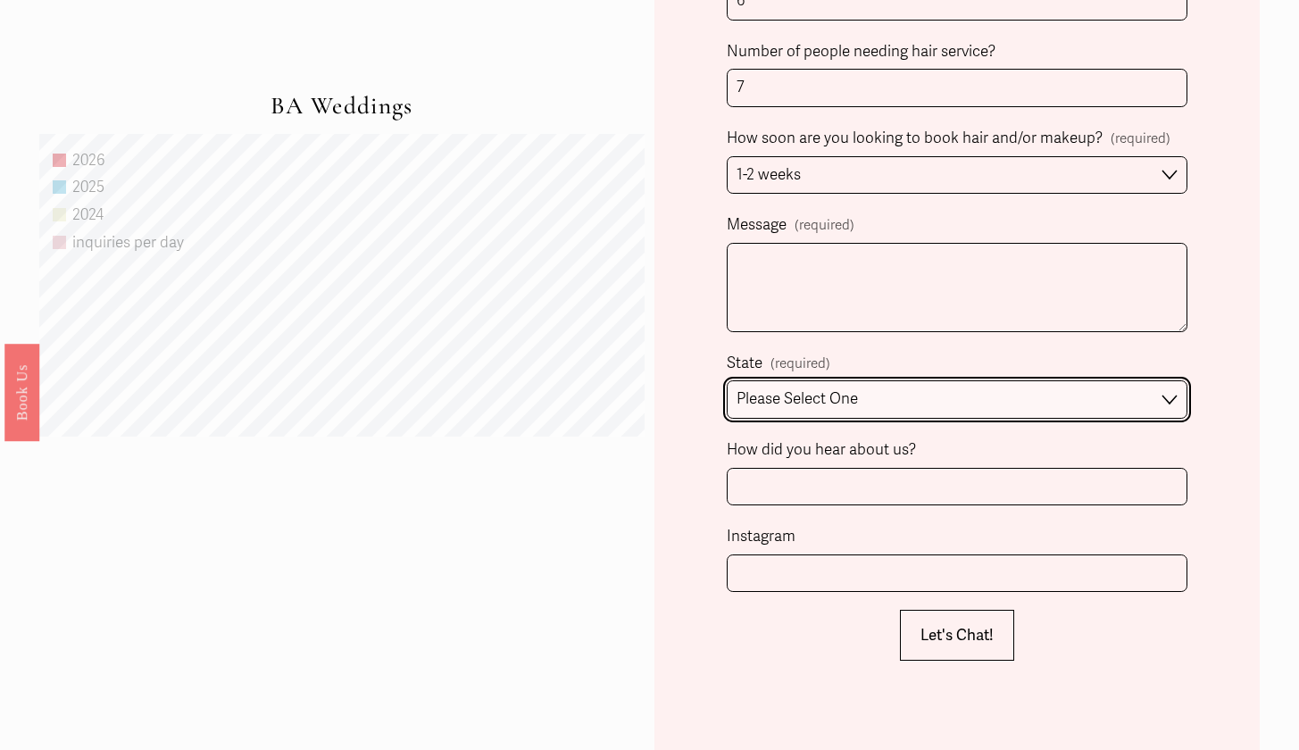
scroll to position [1232, 0]
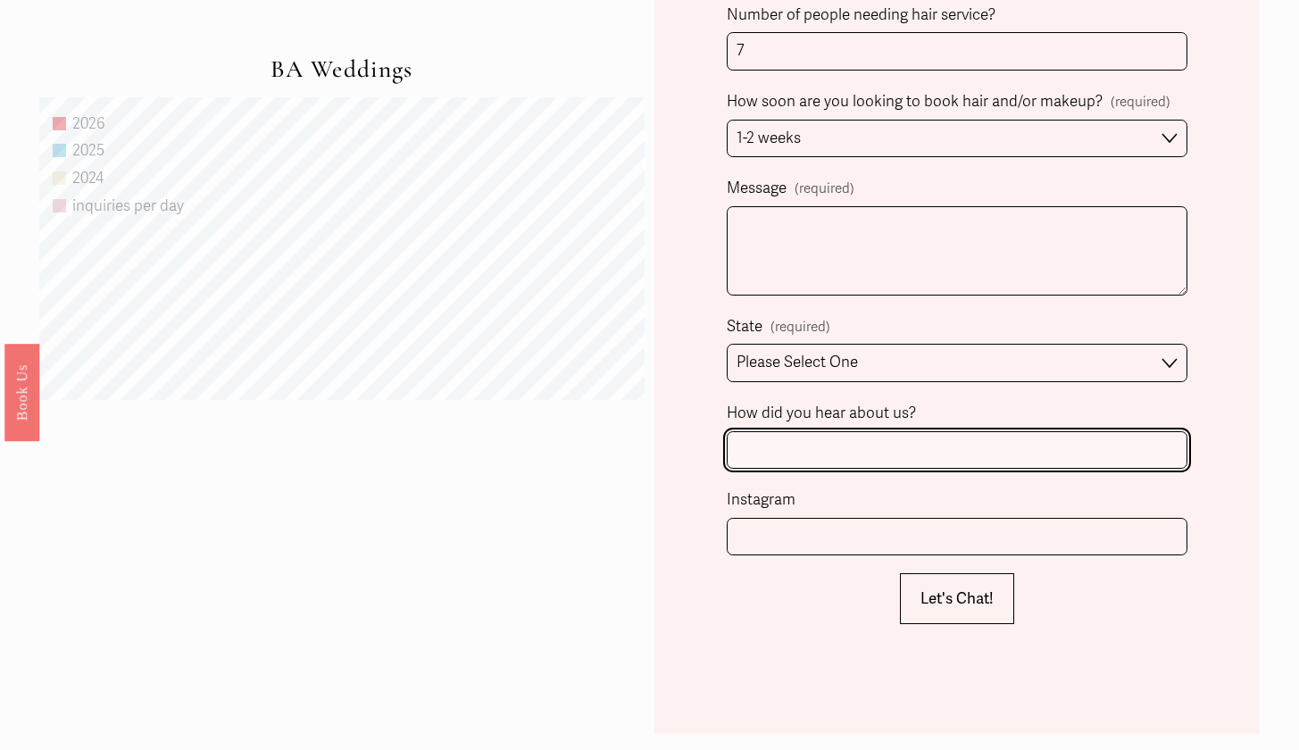
click at [1051, 453] on input "How did you hear about us?" at bounding box center [957, 450] width 461 height 38
type input "Google"
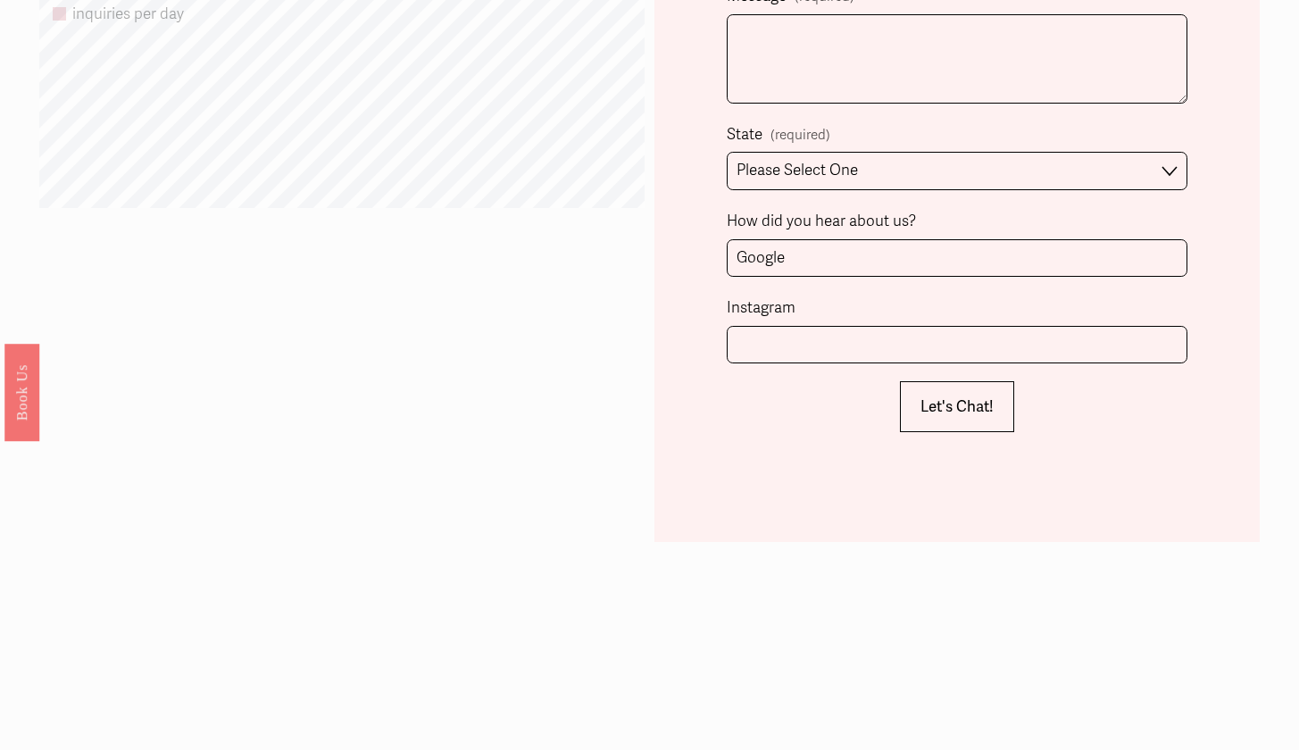
scroll to position [1427, 0]
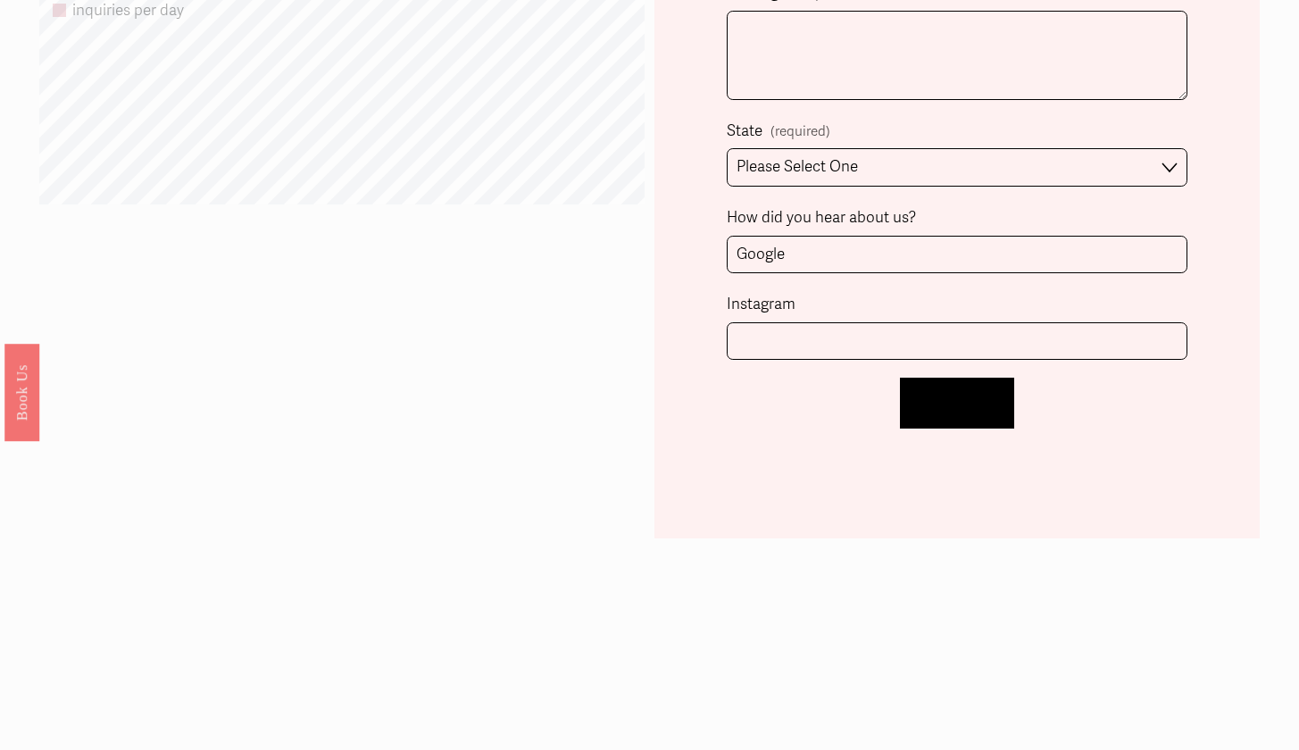
click at [985, 398] on span "Let's Chat!" at bounding box center [956, 403] width 73 height 19
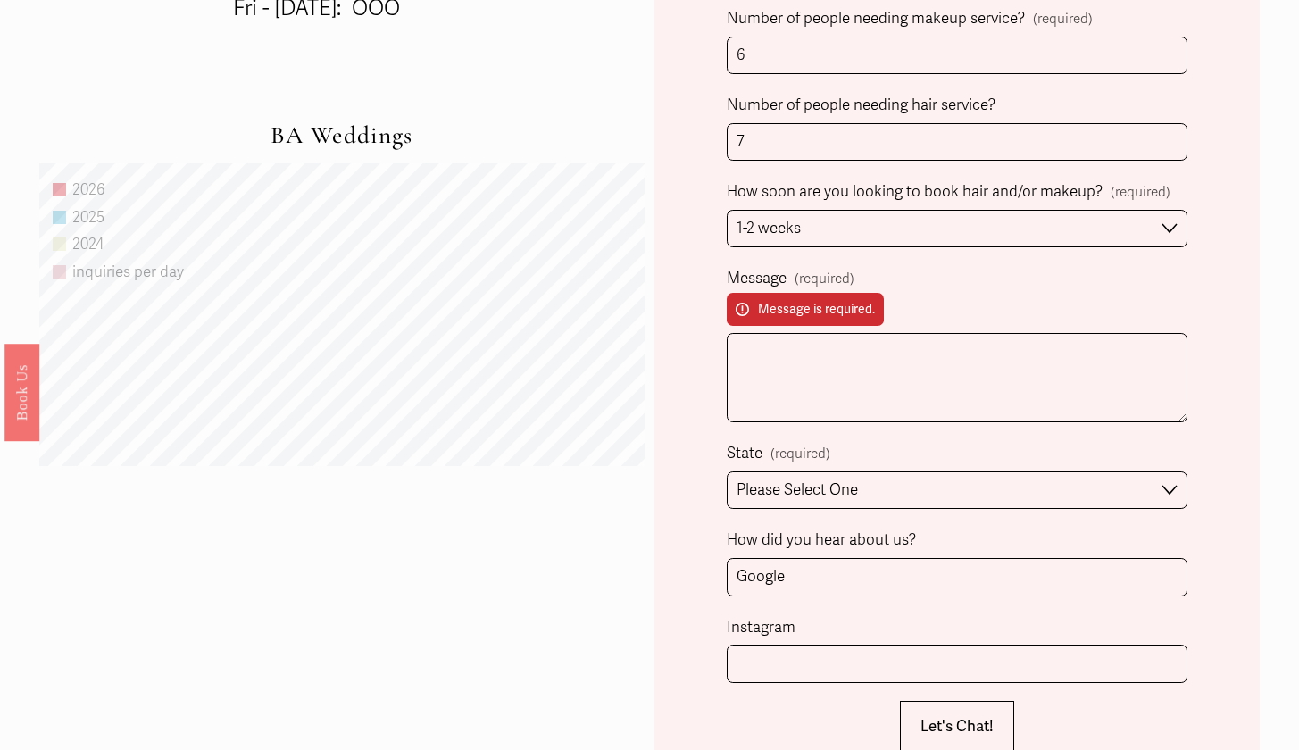
scroll to position [1184, 0]
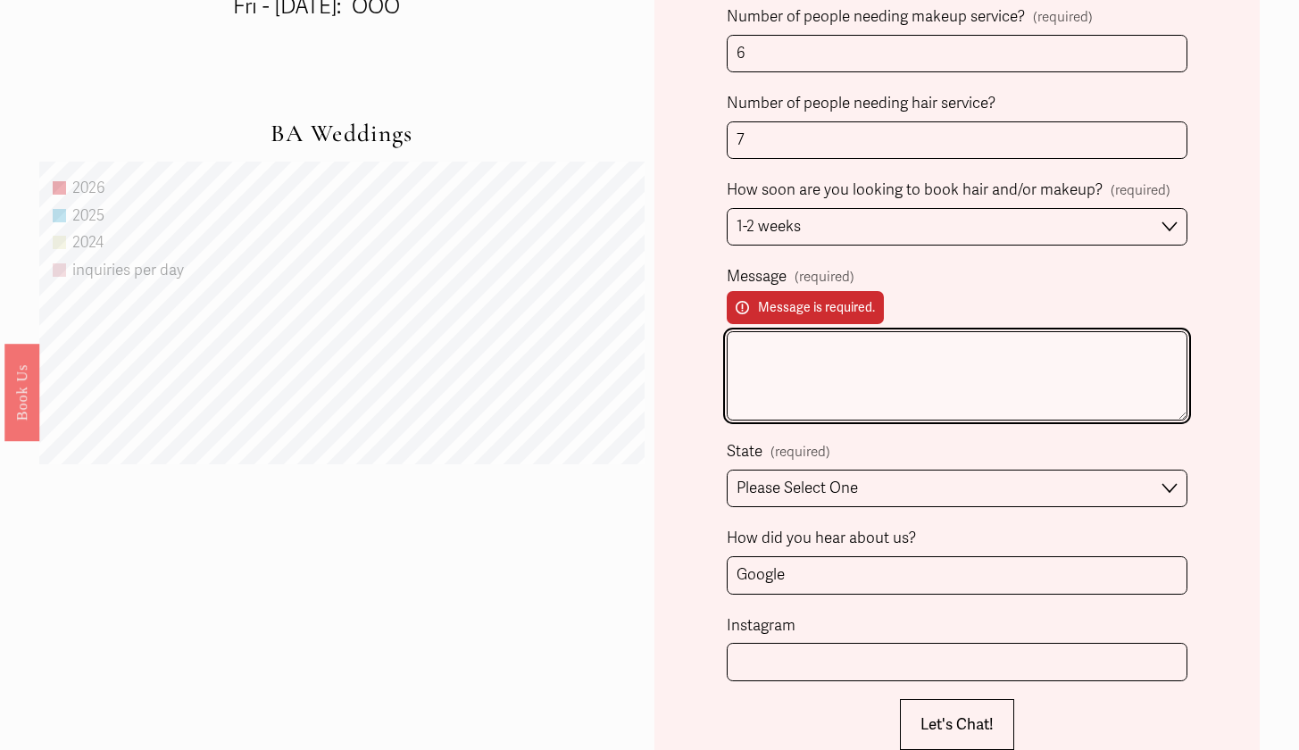
click at [858, 359] on textarea "Message (required) Message is required." at bounding box center [957, 375] width 461 height 89
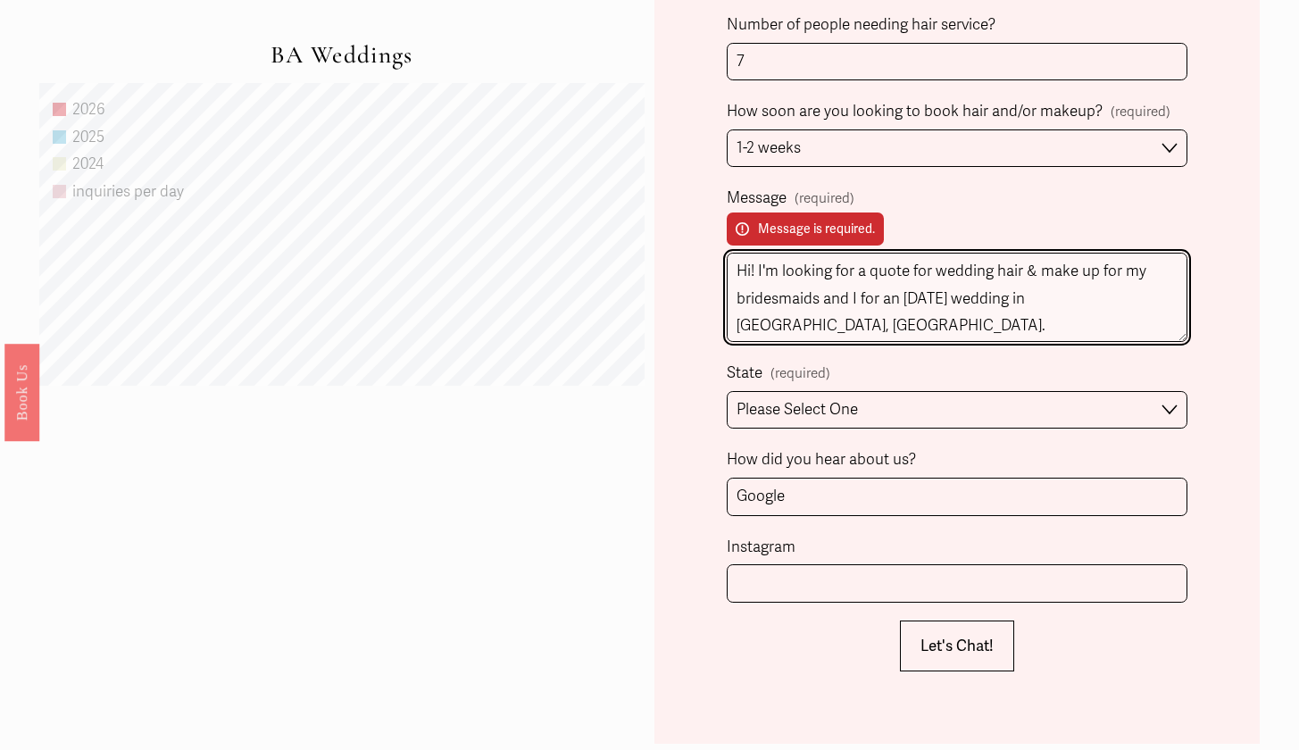
scroll to position [1263, 0]
type textarea "Hi! I'm looking for a quote for wedding hair & make up for my bridesmaids and I…"
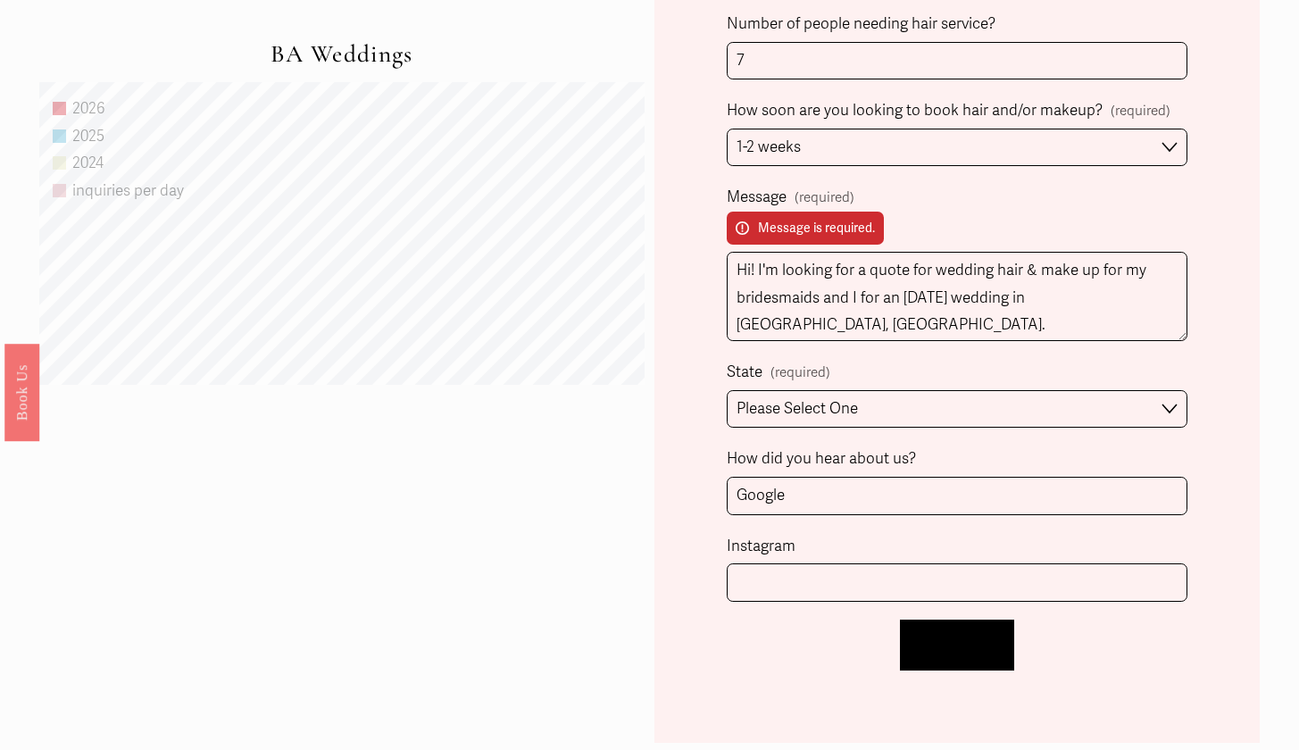
click at [948, 636] on span "Let's Chat!" at bounding box center [956, 645] width 73 height 19
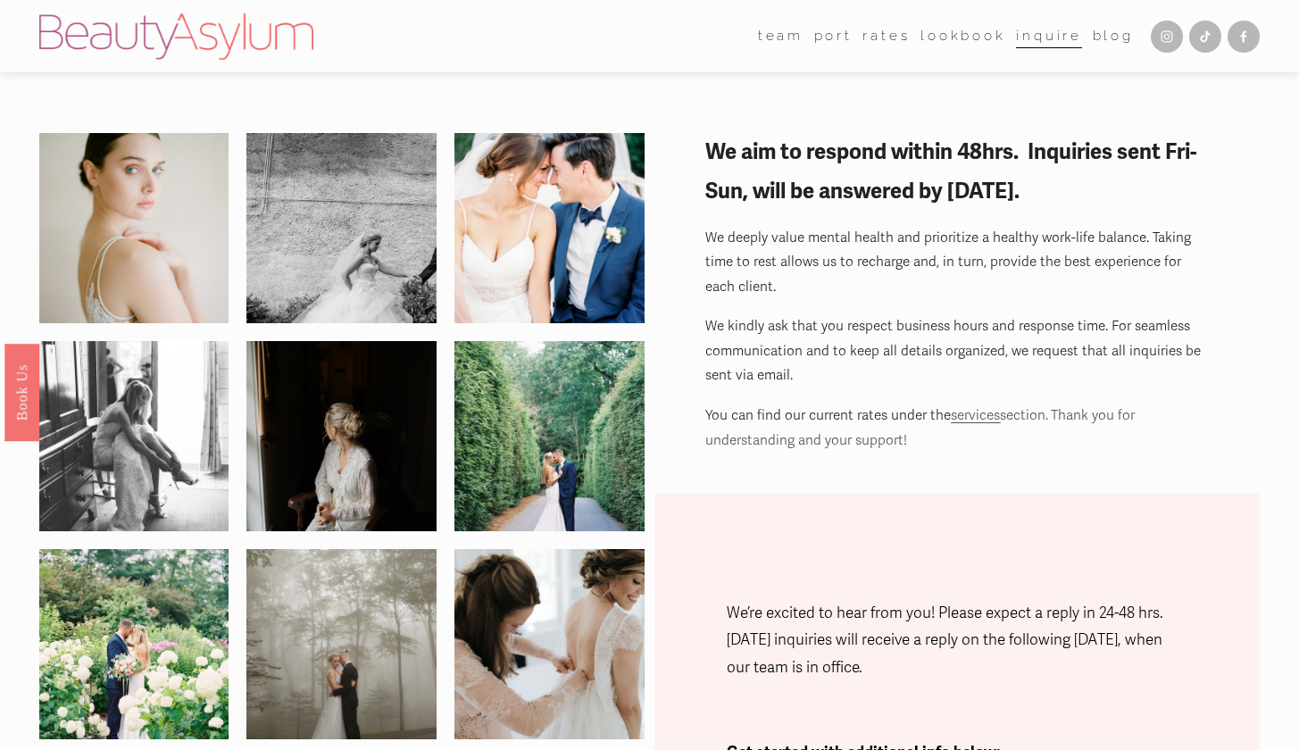
scroll to position [0, 0]
click at [964, 411] on span "services" at bounding box center [975, 415] width 49 height 16
